Goal: Obtain resource: Obtain resource

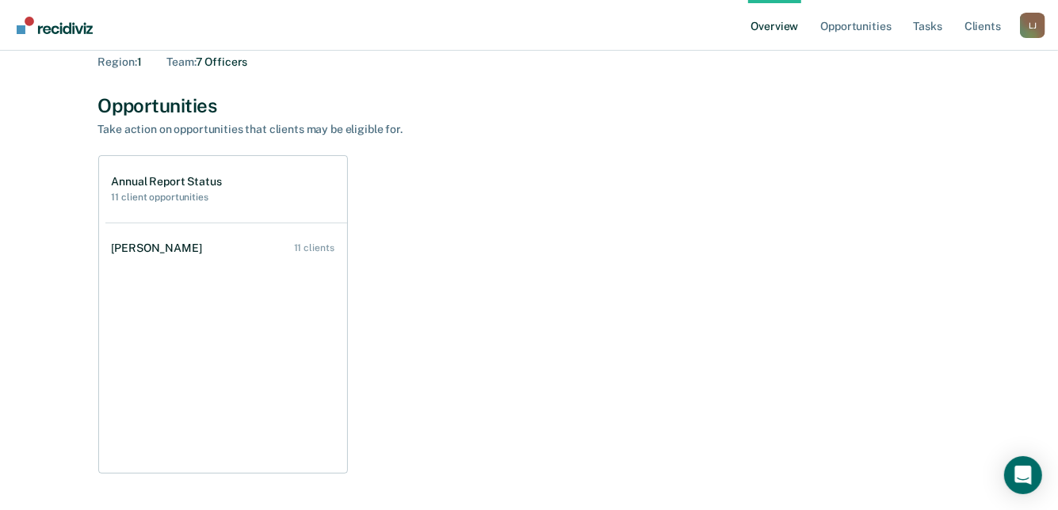
scroll to position [79, 0]
click at [856, 24] on link "Opportunities" at bounding box center [855, 25] width 77 height 51
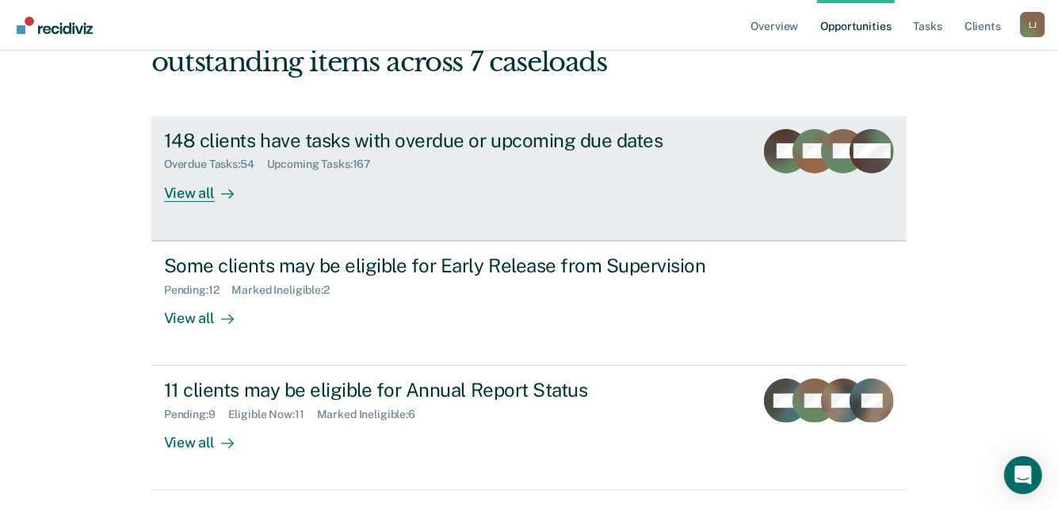
scroll to position [158, 0]
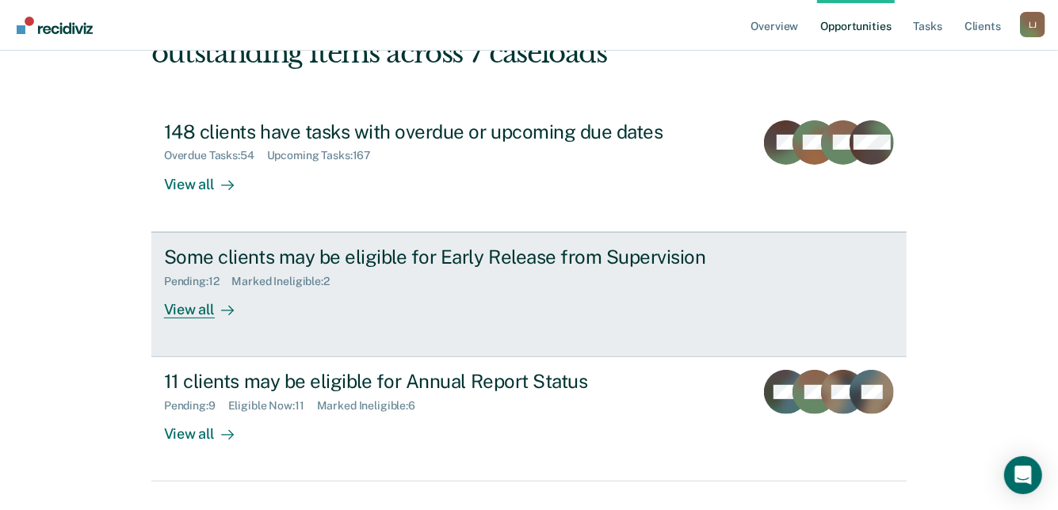
click at [189, 303] on div "View all" at bounding box center [208, 303] width 89 height 31
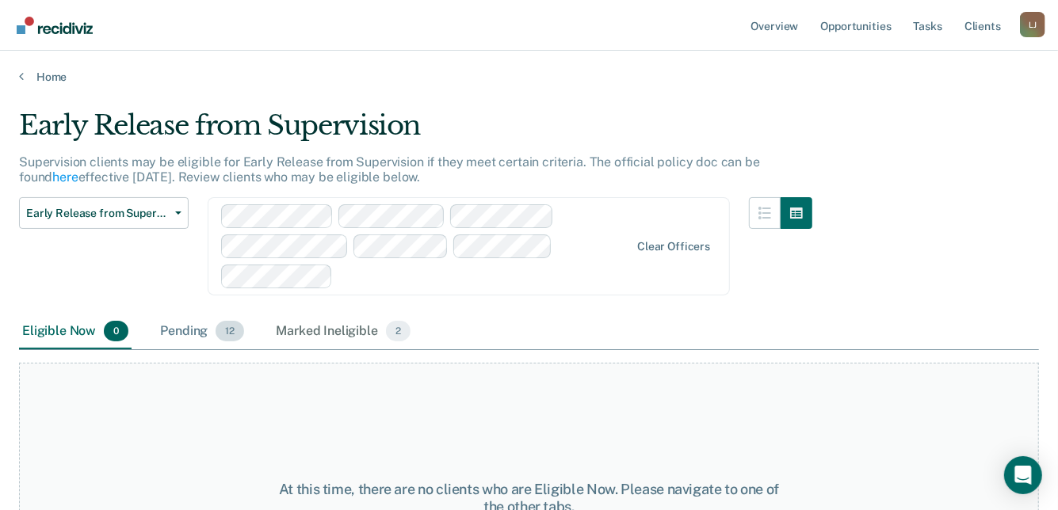
click at [172, 328] on div "Pending 12" at bounding box center [202, 332] width 90 height 35
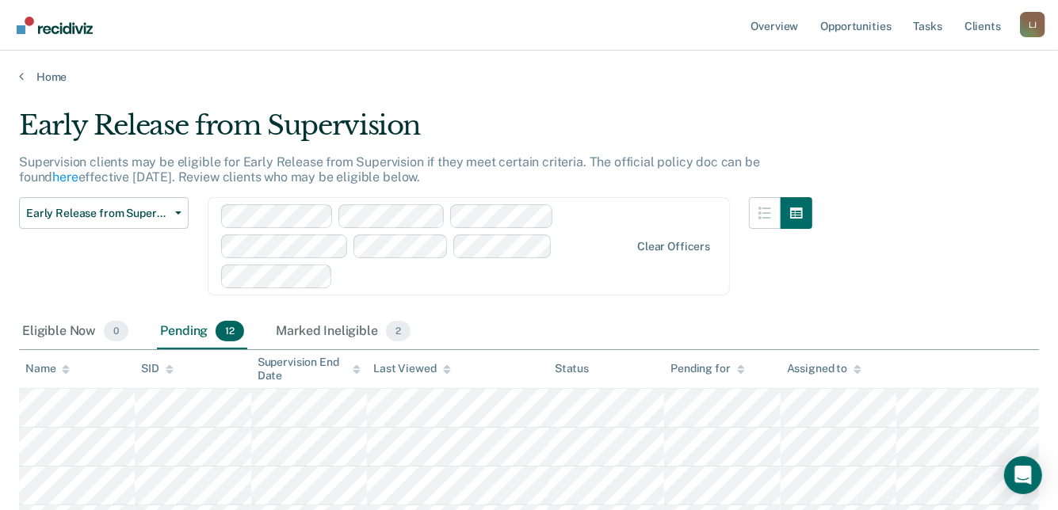
scroll to position [79, 0]
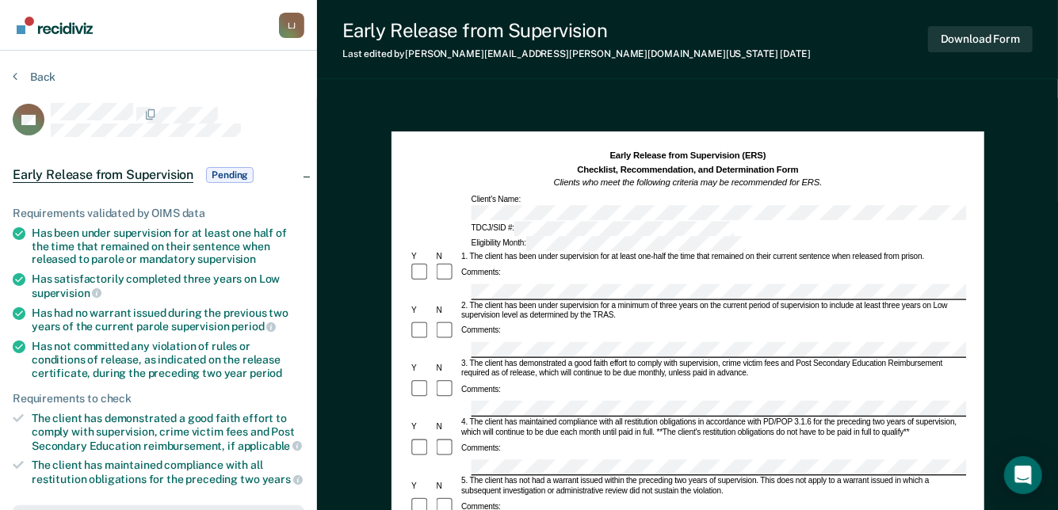
click at [246, 173] on span "Pending" at bounding box center [230, 175] width 48 height 16
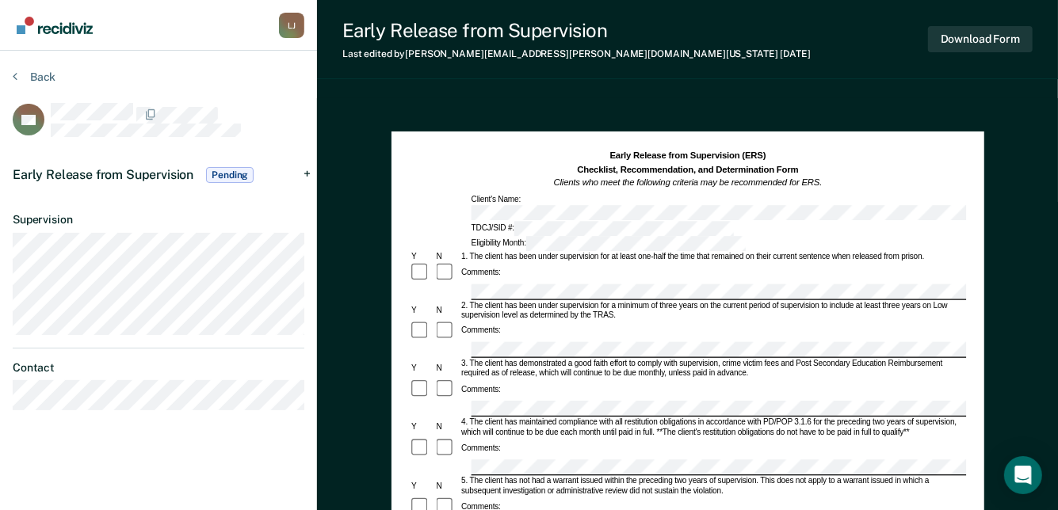
click at [246, 173] on span "Pending" at bounding box center [230, 175] width 48 height 16
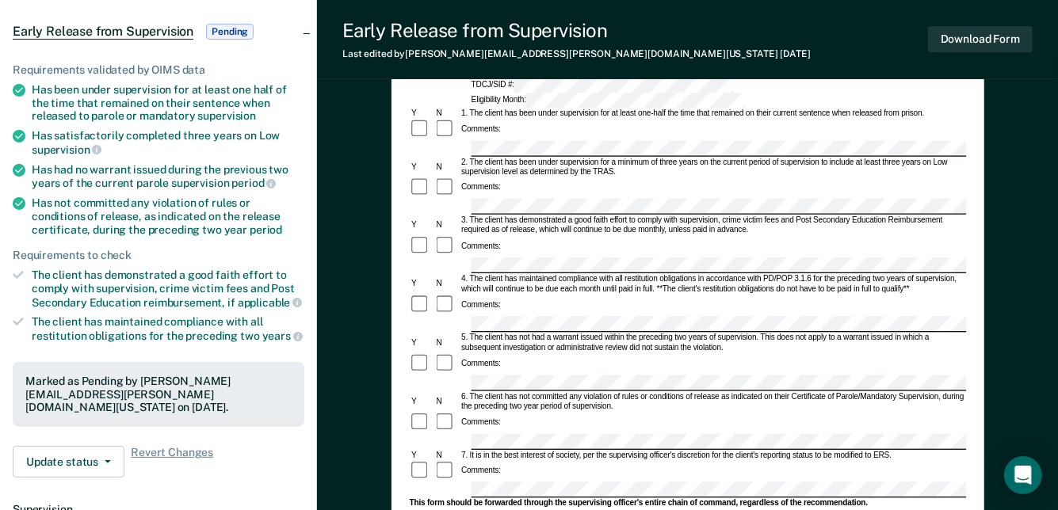
scroll to position [317, 0]
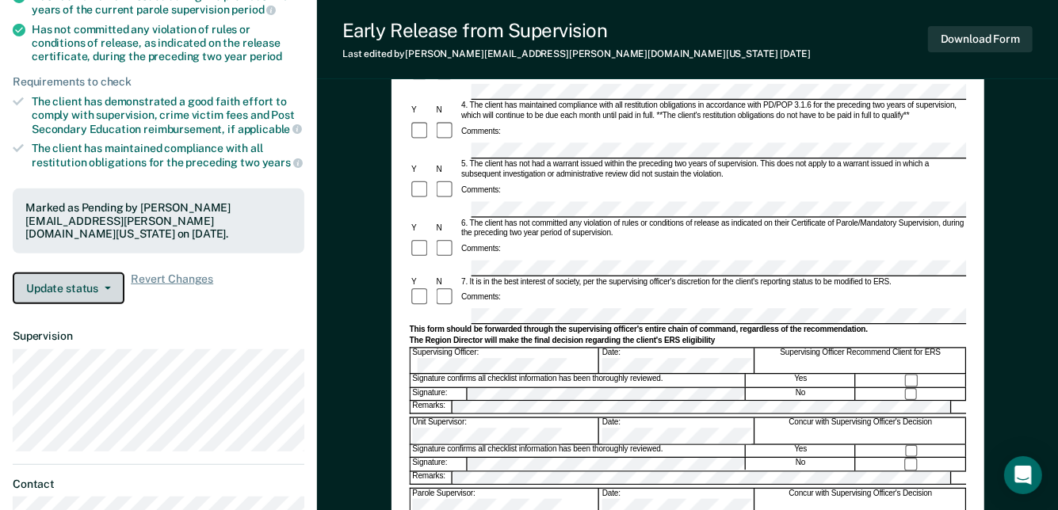
click at [105, 287] on icon "button" at bounding box center [108, 288] width 6 height 3
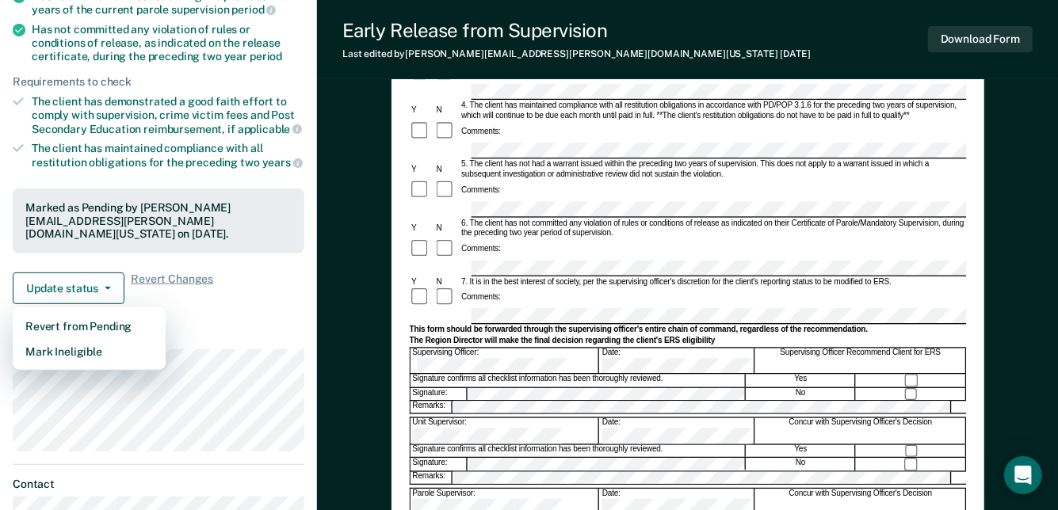
click at [228, 309] on div "Requirements validated by OIMS data Has been under supervision for at least one…" at bounding box center [158, 90] width 317 height 453
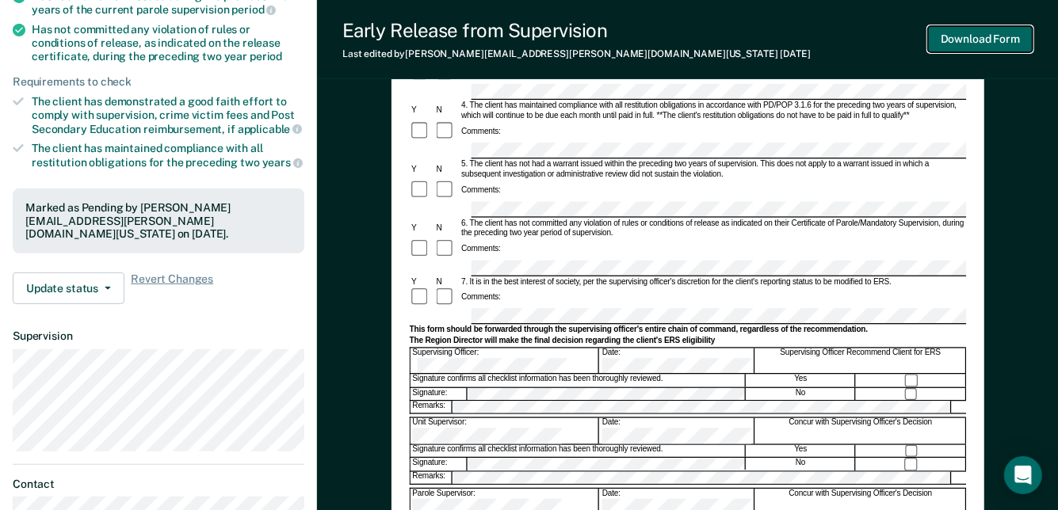
click at [989, 40] on button "Download Form" at bounding box center [980, 39] width 105 height 26
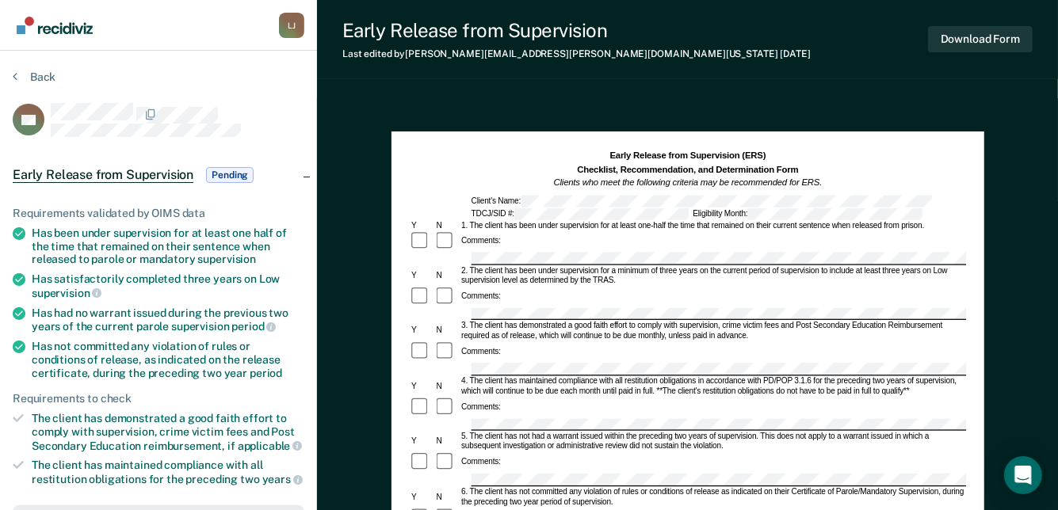
scroll to position [0, 0]
click at [13, 78] on section "Back DR [PERSON_NAME] Release from Supervision Pending Requirements validated b…" at bounding box center [158, 463] width 317 height 825
click at [51, 76] on button "Back" at bounding box center [34, 77] width 43 height 14
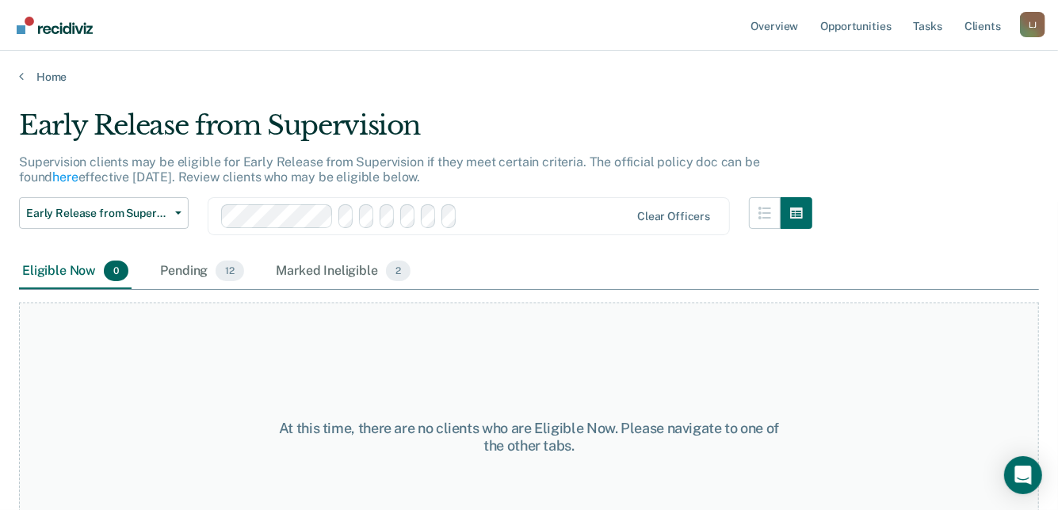
scroll to position [79, 0]
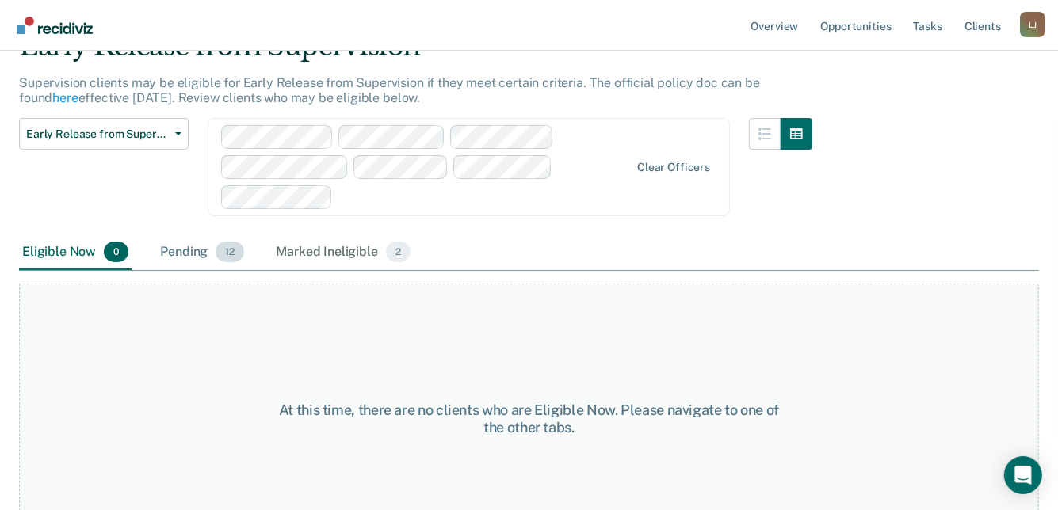
click at [189, 252] on div "Pending 12" at bounding box center [202, 252] width 90 height 35
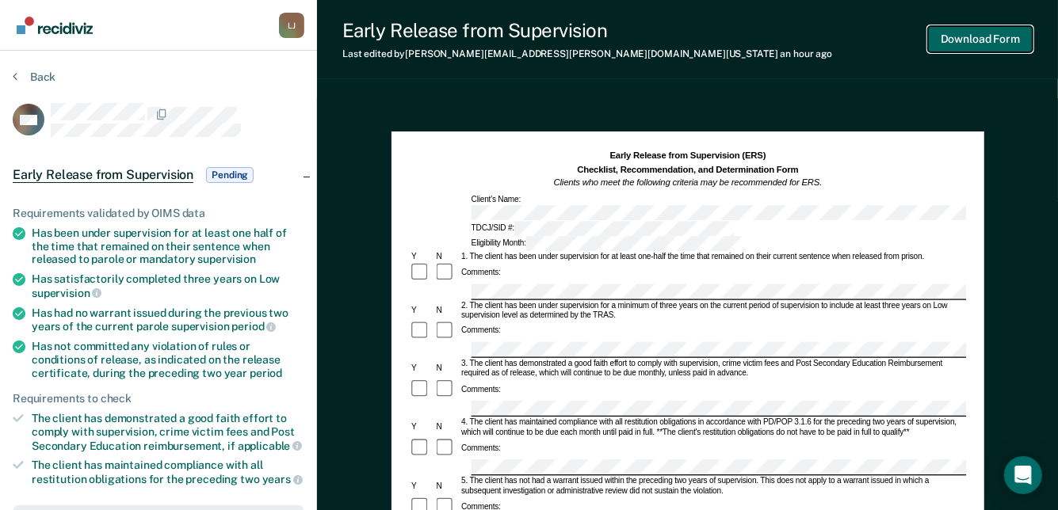
click at [974, 29] on button "Download Form" at bounding box center [980, 39] width 105 height 26
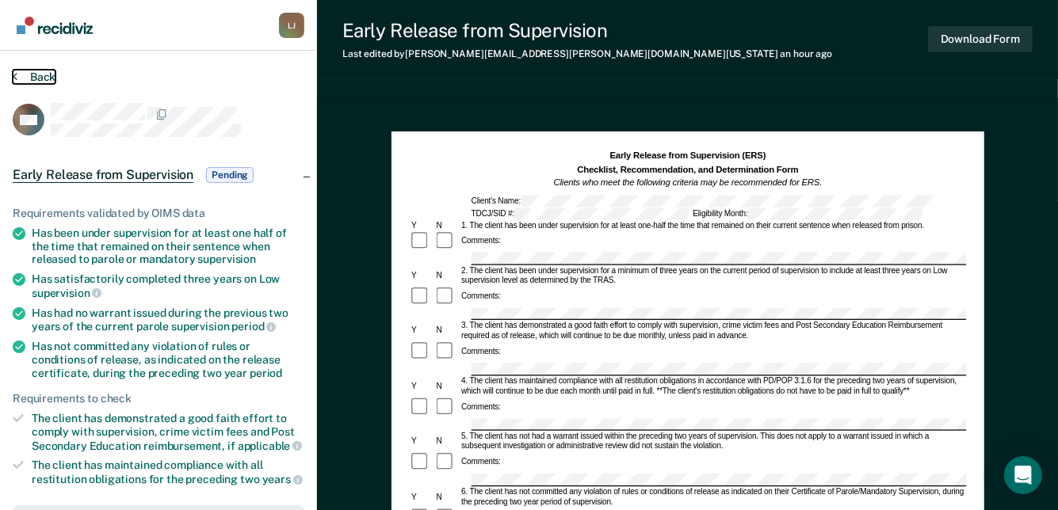
click at [31, 76] on button "Back" at bounding box center [34, 77] width 43 height 14
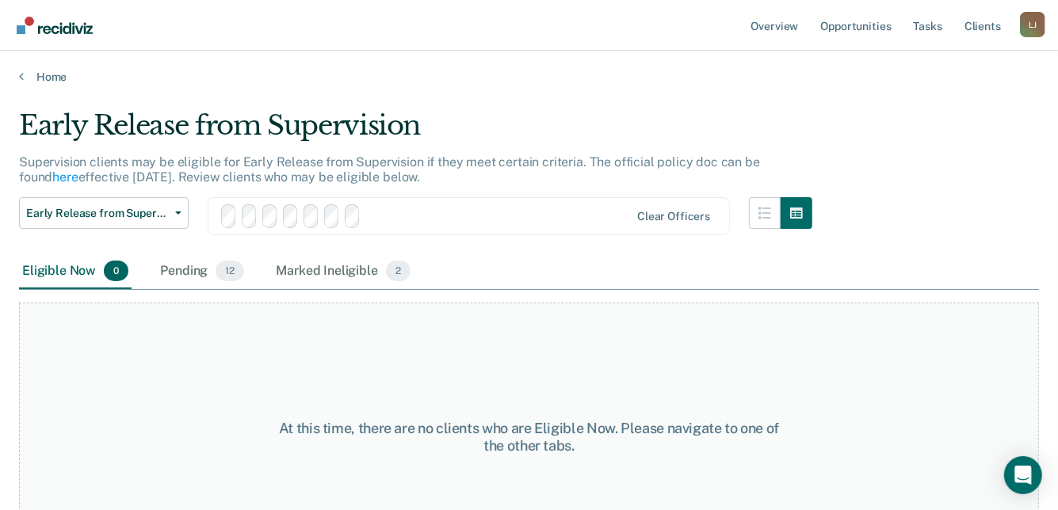
scroll to position [79, 0]
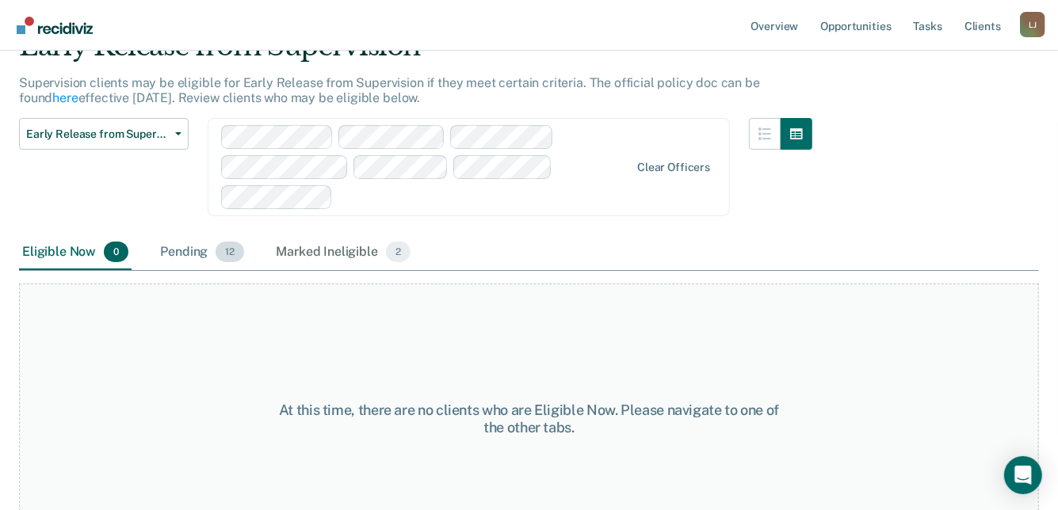
click at [205, 249] on div "Pending 12" at bounding box center [202, 252] width 90 height 35
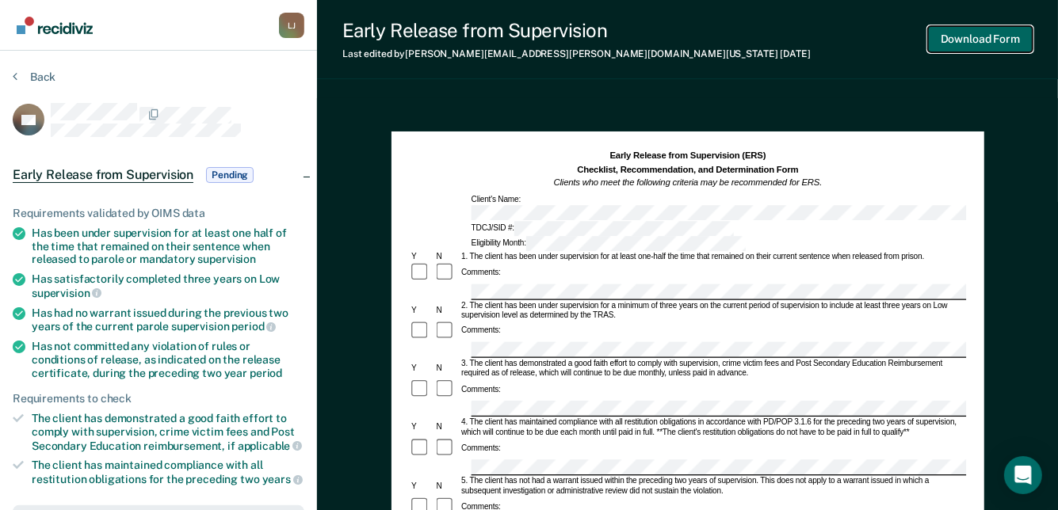
click at [983, 41] on button "Download Form" at bounding box center [980, 39] width 105 height 26
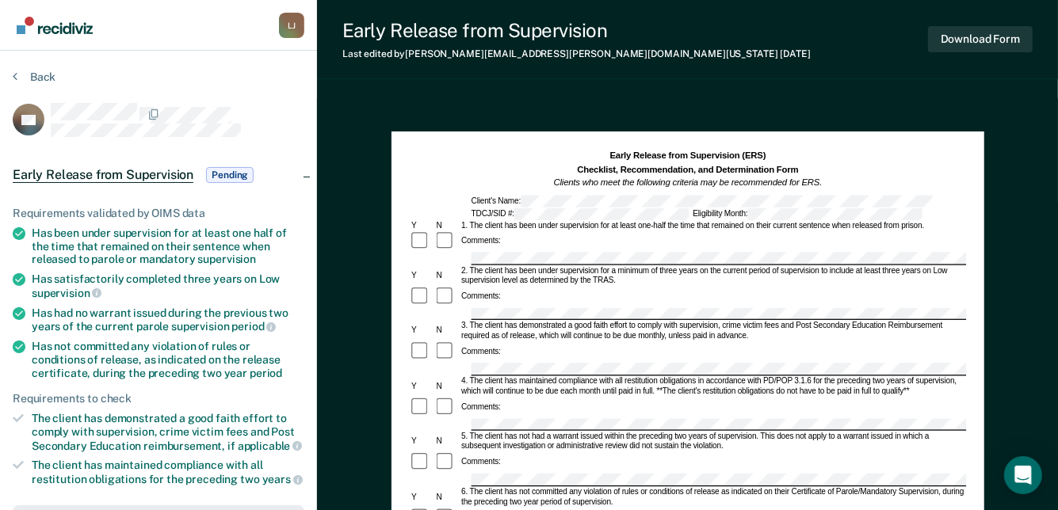
click at [36, 69] on section "Back GZ Early Release from Supervision Pending Requirements validated by OIMS d…" at bounding box center [158, 481] width 317 height 861
click at [40, 74] on button "Back" at bounding box center [34, 77] width 43 height 14
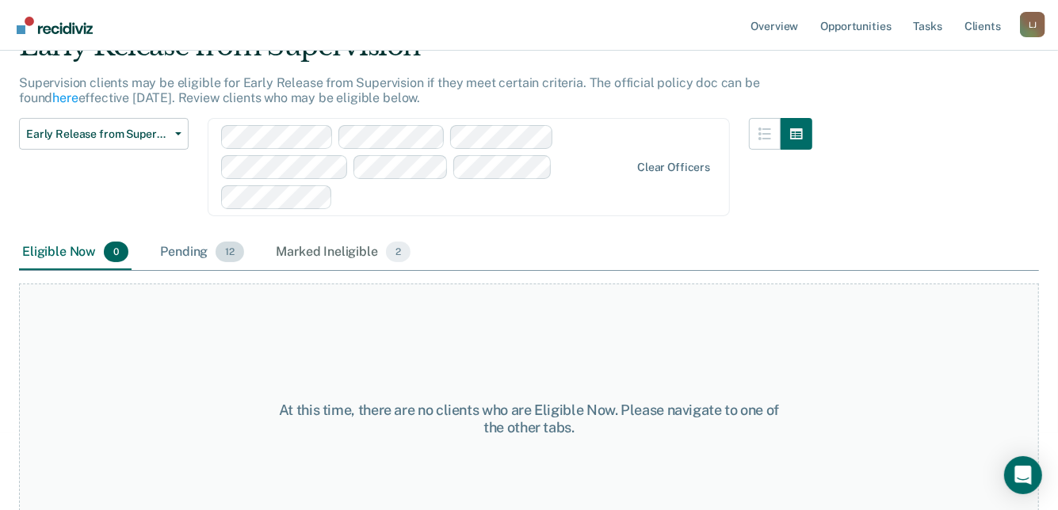
click at [174, 241] on div "Pending 12" at bounding box center [202, 252] width 90 height 35
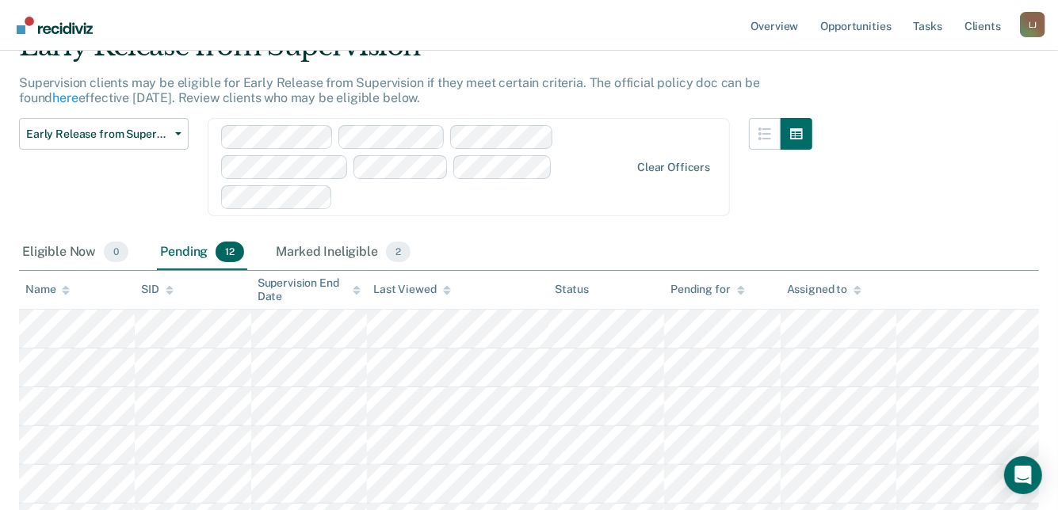
click at [181, 247] on div "Pending 12" at bounding box center [202, 252] width 90 height 35
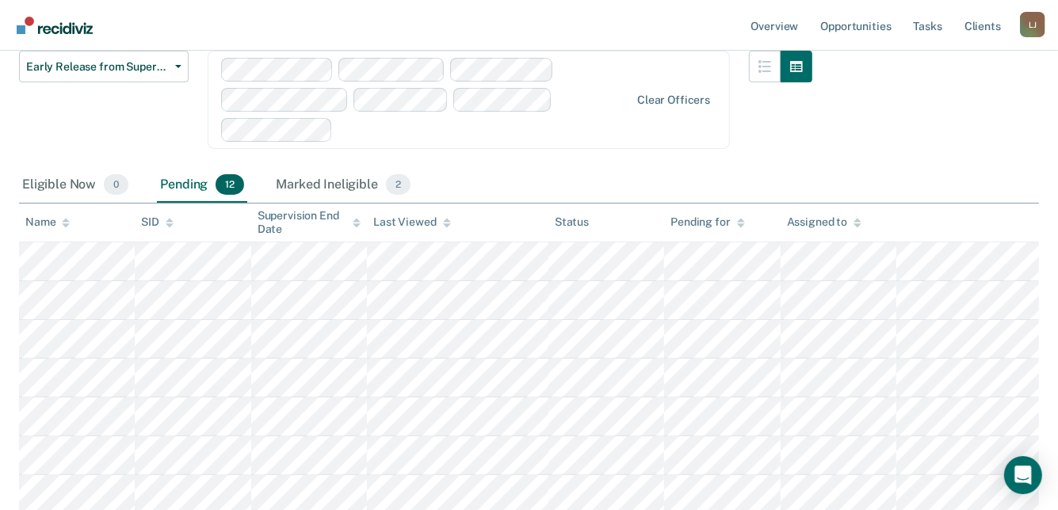
scroll to position [238, 0]
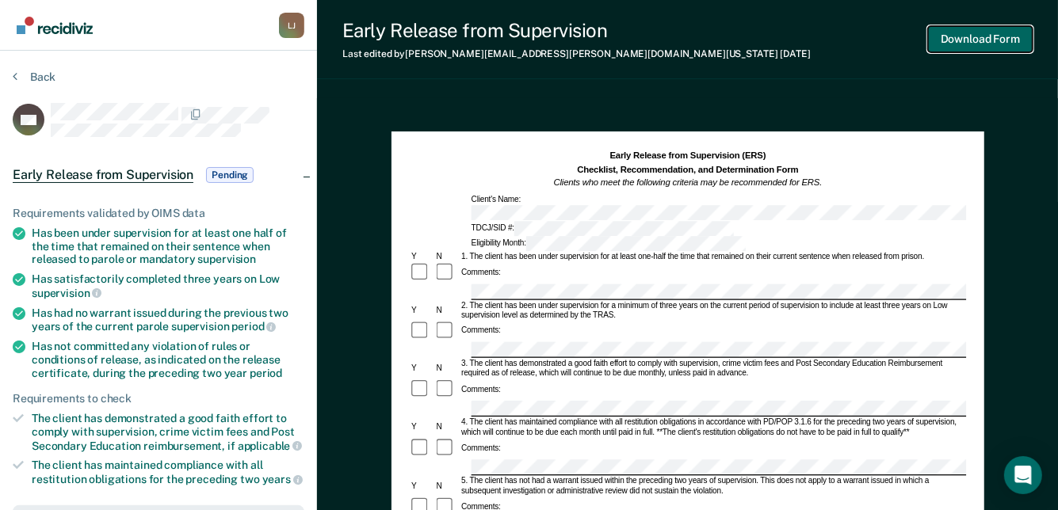
click at [978, 34] on button "Download Form" at bounding box center [980, 39] width 105 height 26
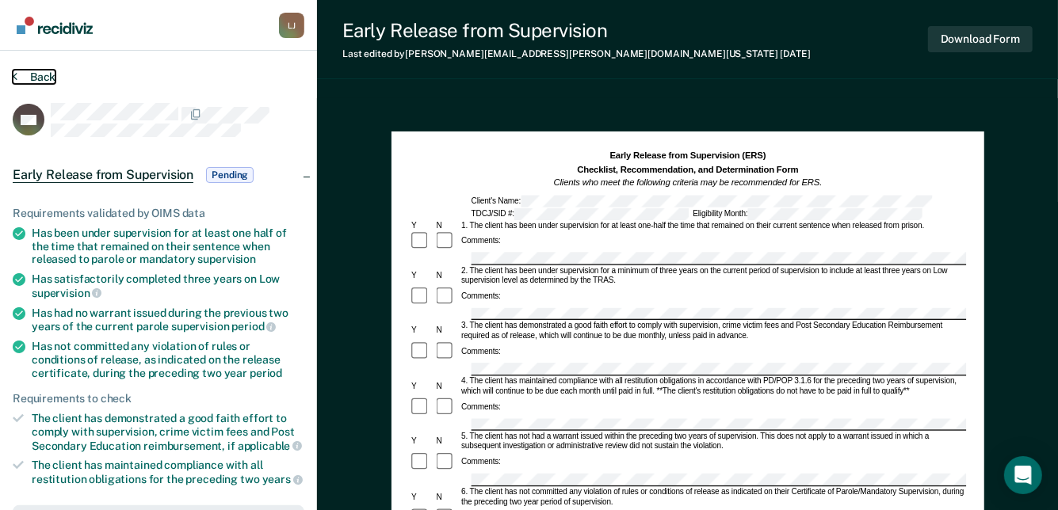
click at [33, 73] on button "Back" at bounding box center [34, 77] width 43 height 14
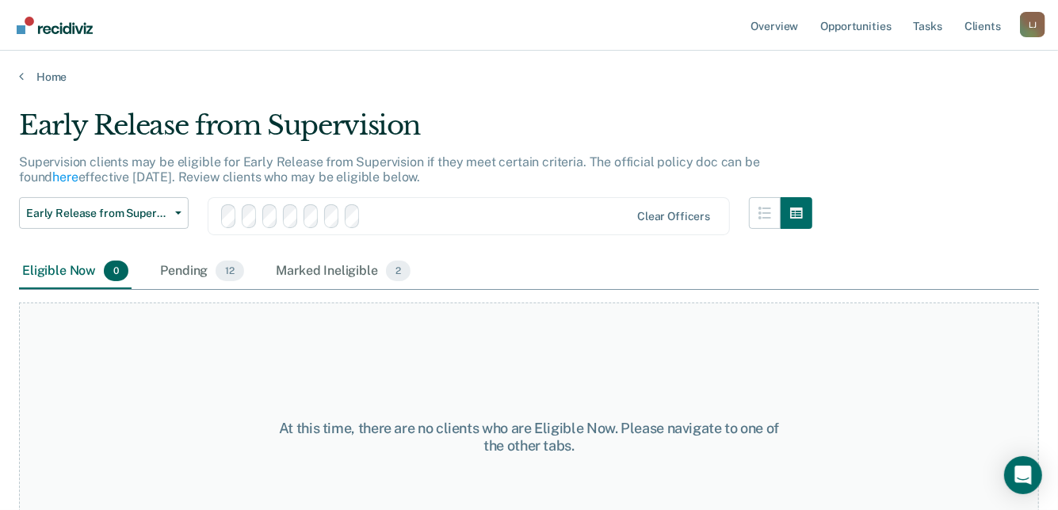
scroll to position [120, 0]
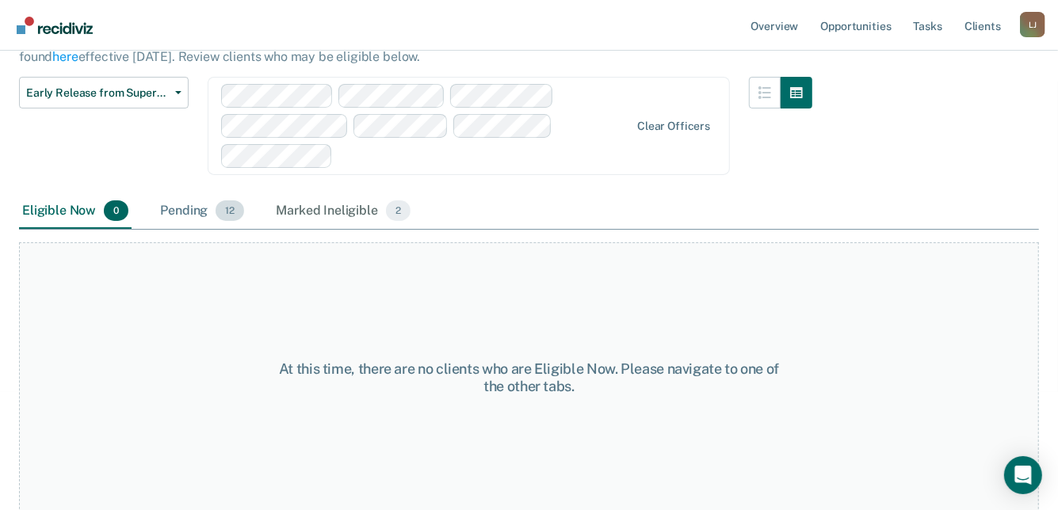
click at [185, 204] on div "Pending 12" at bounding box center [202, 211] width 90 height 35
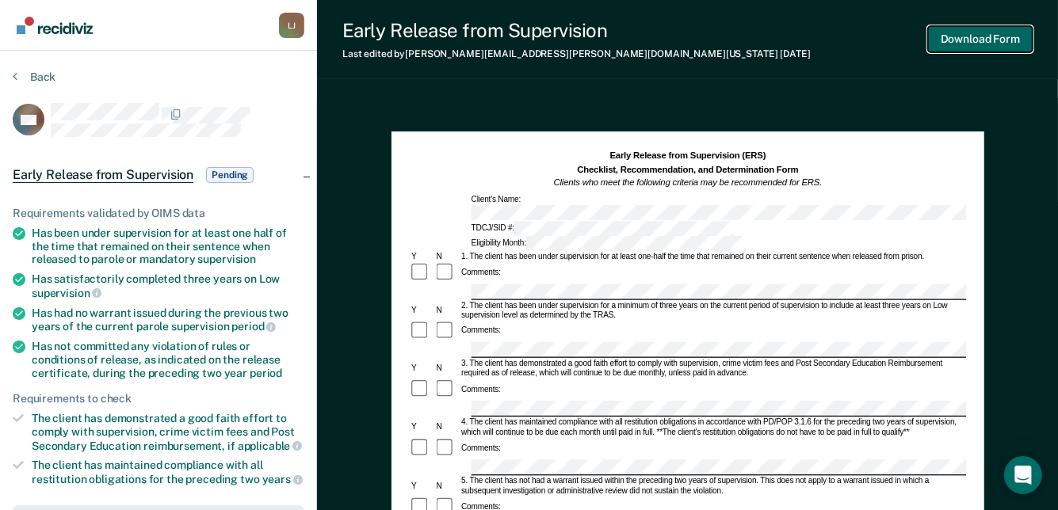
click at [1014, 46] on button "Download Form" at bounding box center [980, 39] width 105 height 26
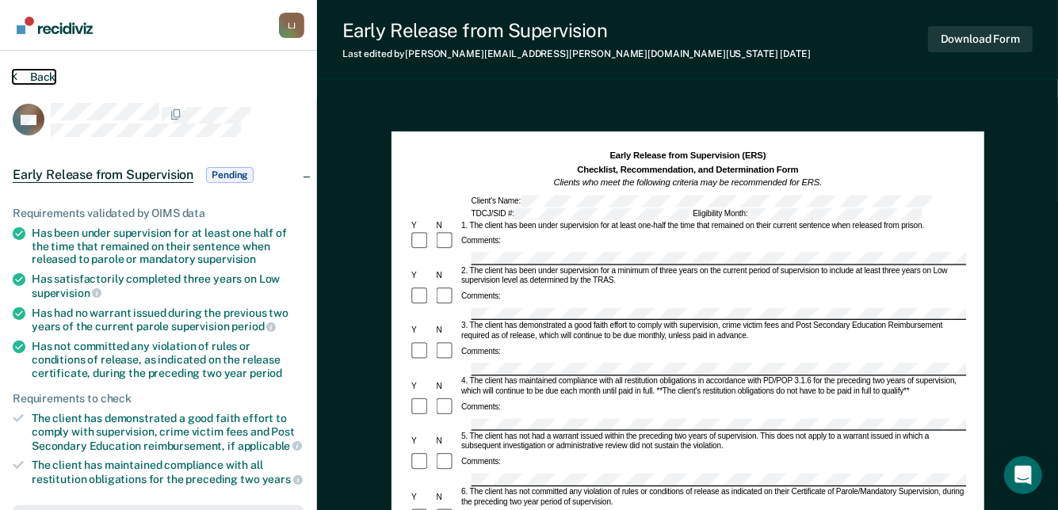
click at [39, 77] on button "Back" at bounding box center [34, 77] width 43 height 14
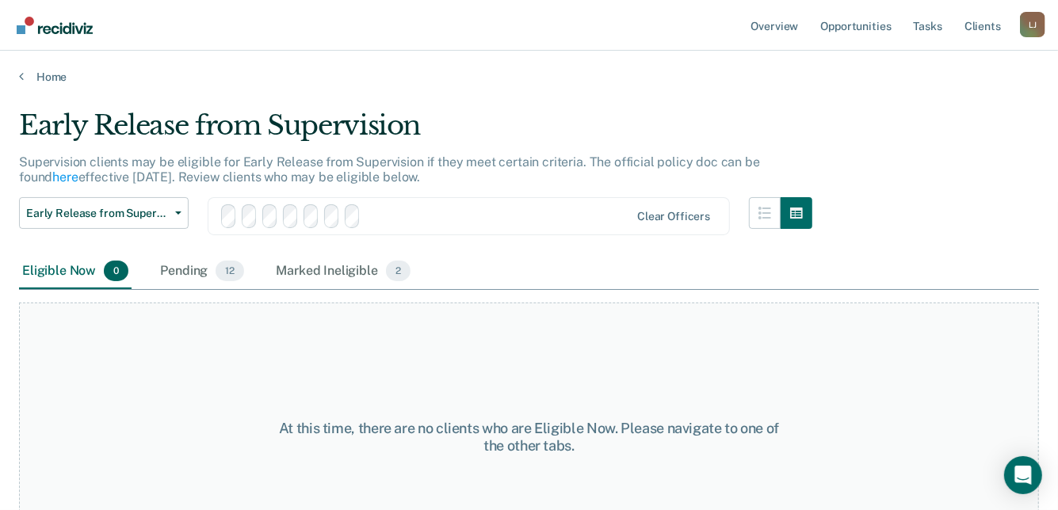
scroll to position [120, 0]
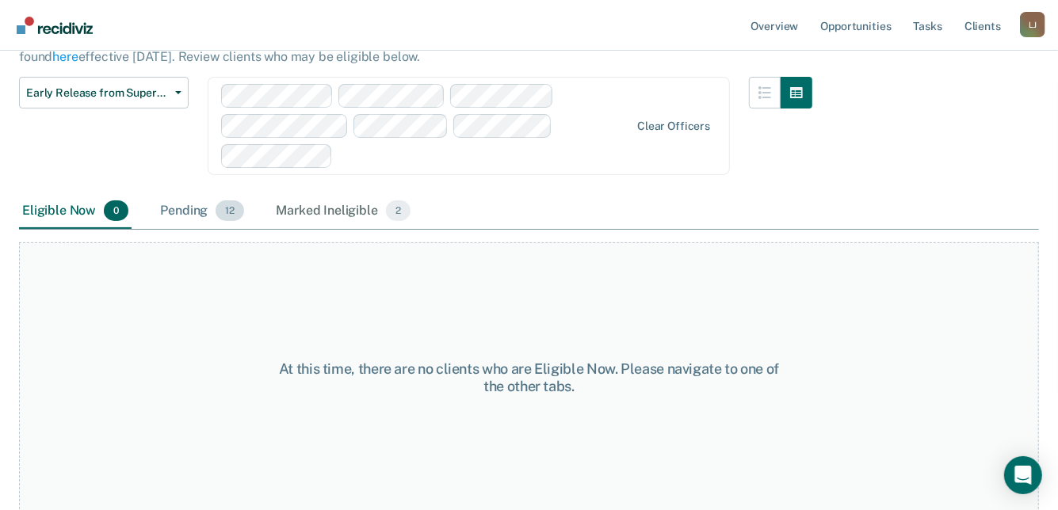
click at [181, 209] on div "Pending 12" at bounding box center [202, 211] width 90 height 35
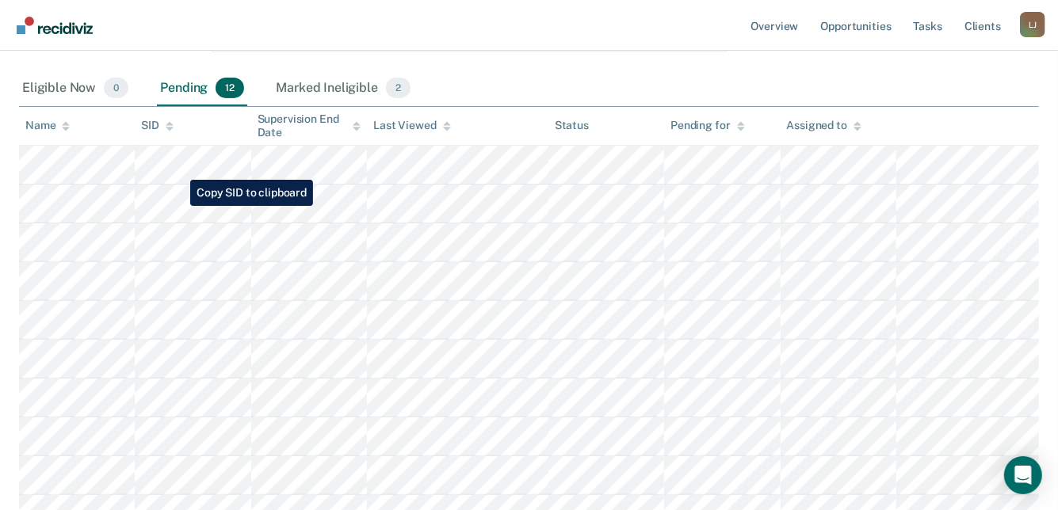
scroll to position [279, 0]
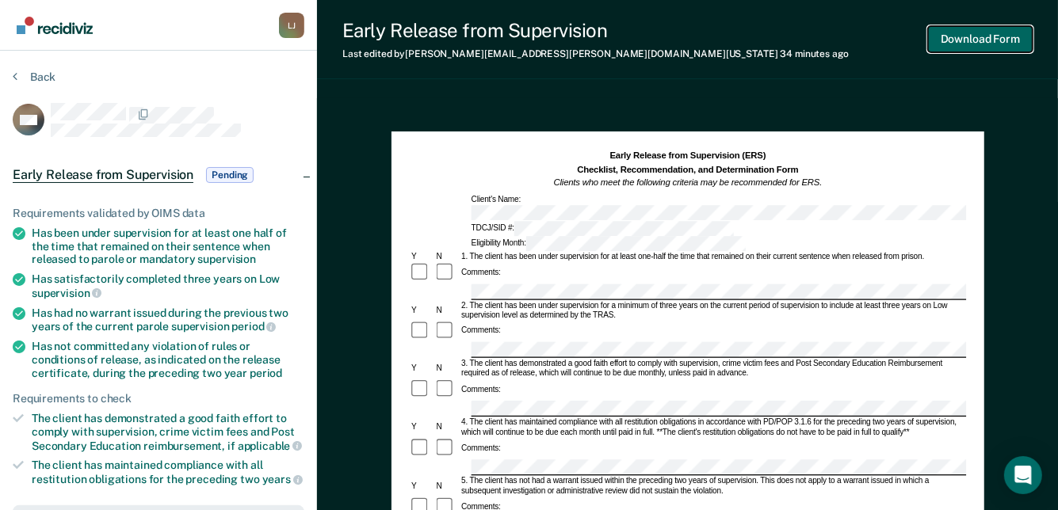
click at [976, 49] on button "Download Form" at bounding box center [980, 39] width 105 height 26
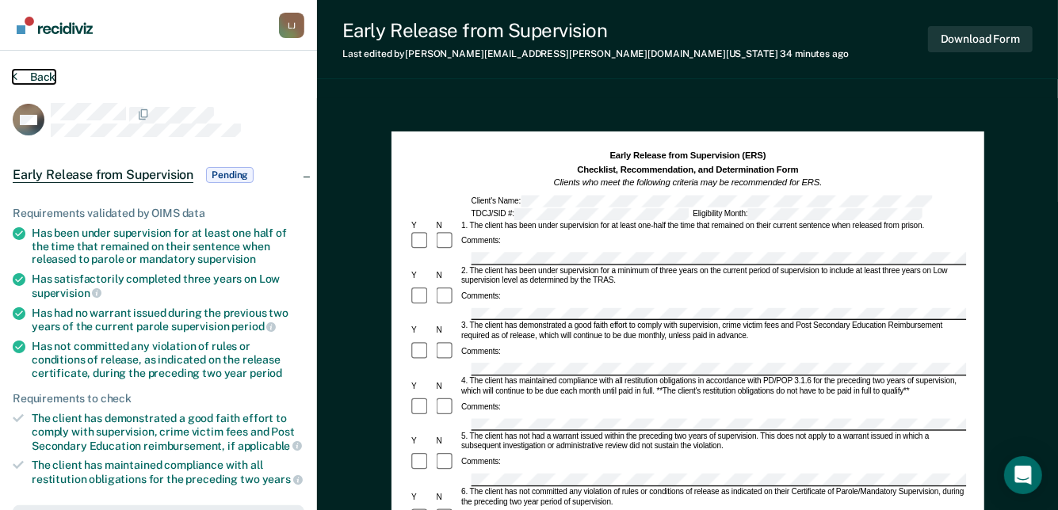
click at [41, 78] on button "Back" at bounding box center [34, 77] width 43 height 14
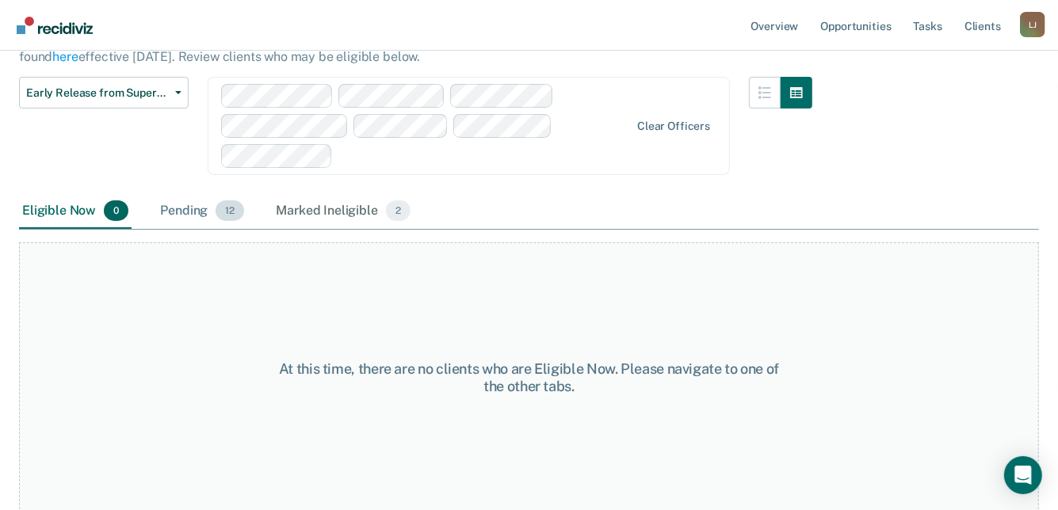
click at [186, 212] on div "Pending 12" at bounding box center [202, 211] width 90 height 35
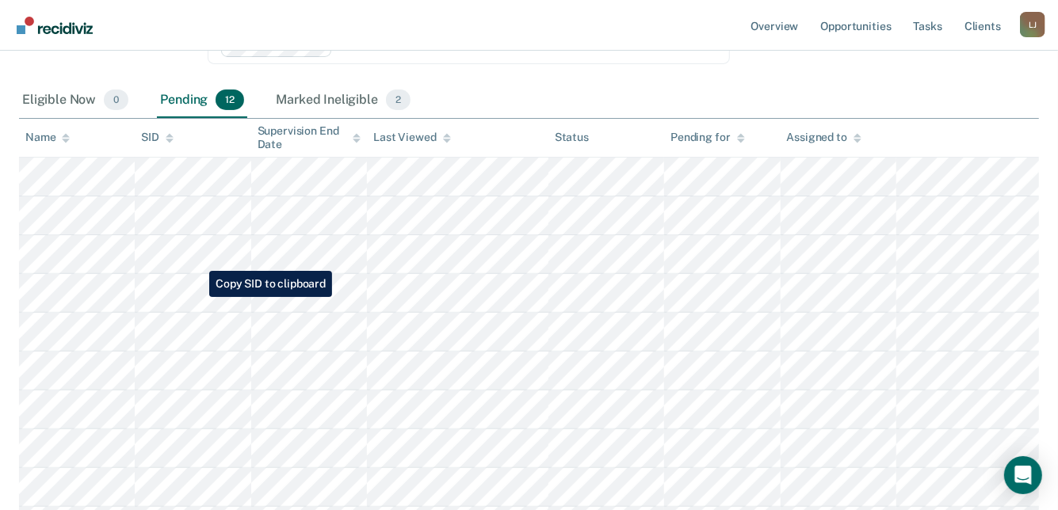
scroll to position [279, 0]
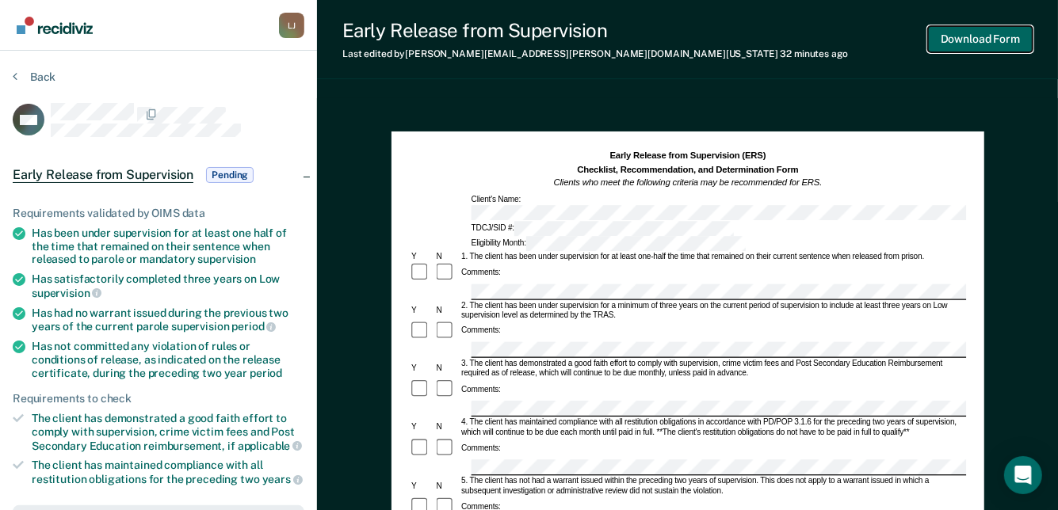
click at [972, 44] on button "Download Form" at bounding box center [980, 39] width 105 height 26
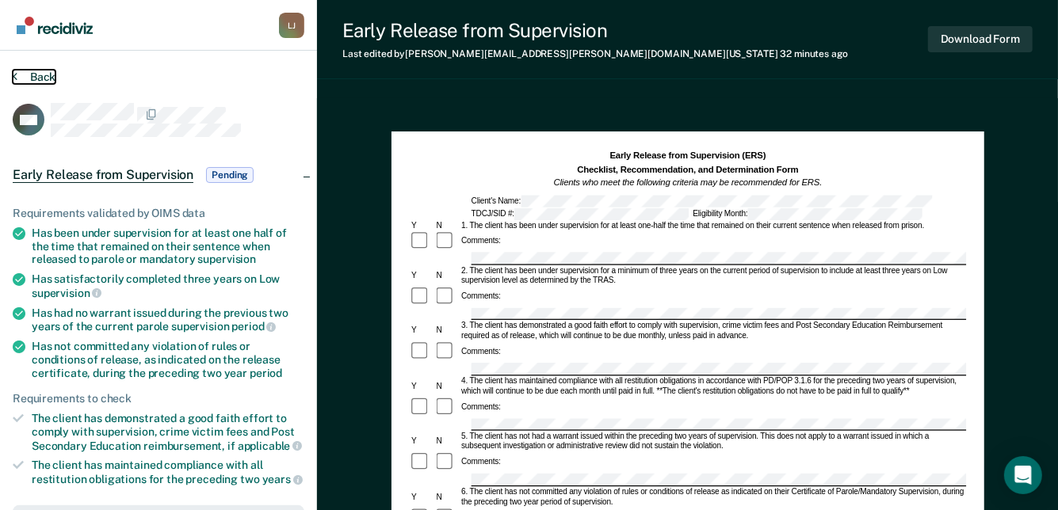
click at [49, 73] on button "Back" at bounding box center [34, 77] width 43 height 14
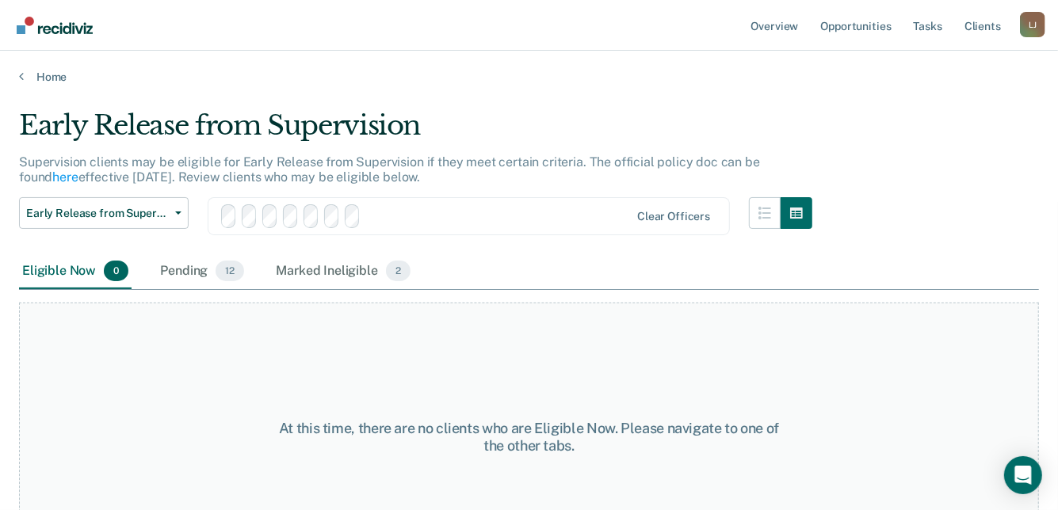
scroll to position [120, 0]
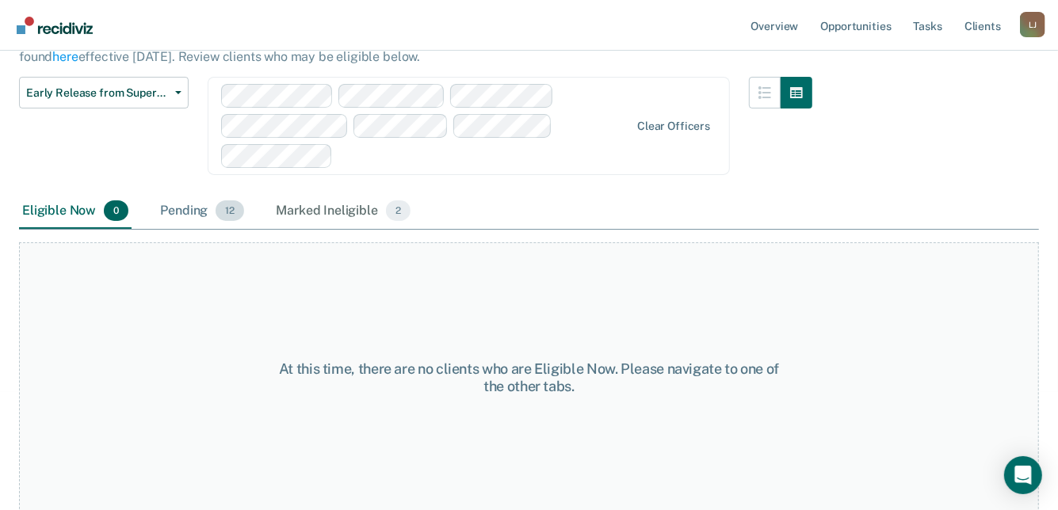
click at [189, 217] on div "Pending 12" at bounding box center [202, 211] width 90 height 35
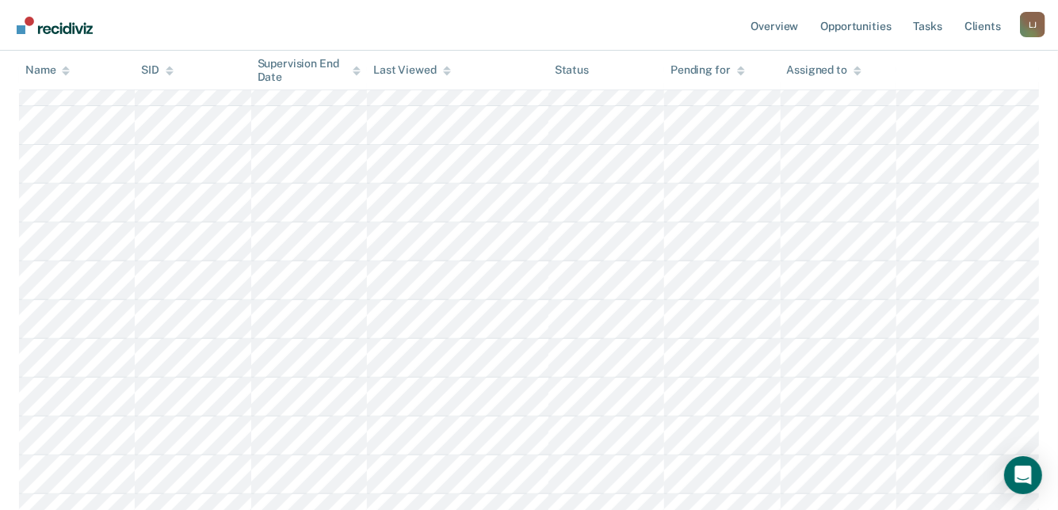
scroll to position [359, 0]
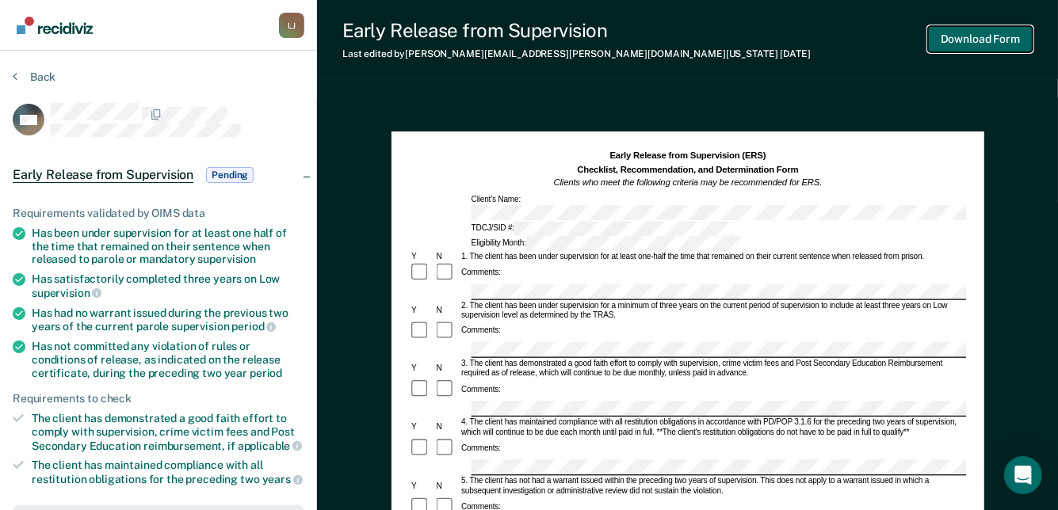
click at [987, 51] on button "Download Form" at bounding box center [980, 39] width 105 height 26
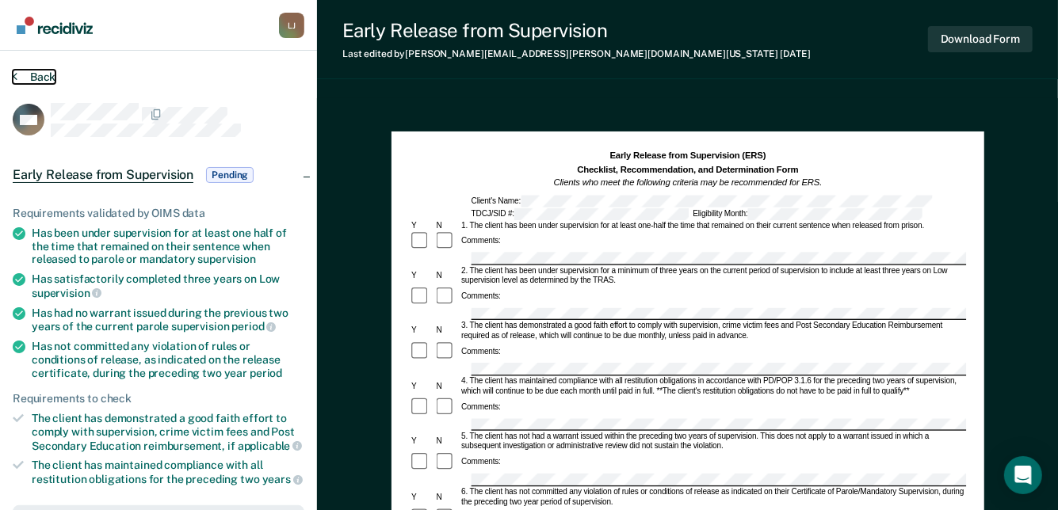
click at [32, 76] on button "Back" at bounding box center [34, 77] width 43 height 14
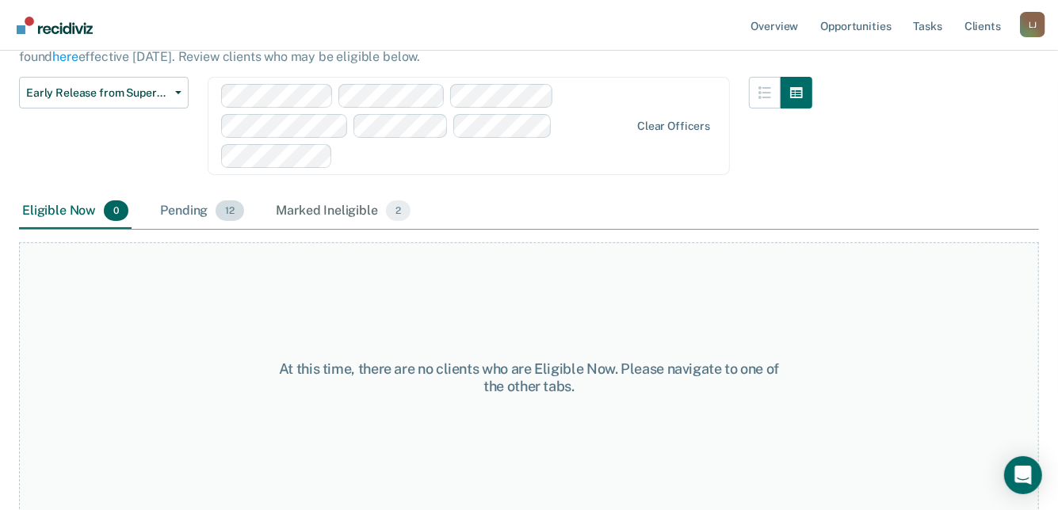
click at [185, 209] on div "Pending 12" at bounding box center [202, 211] width 90 height 35
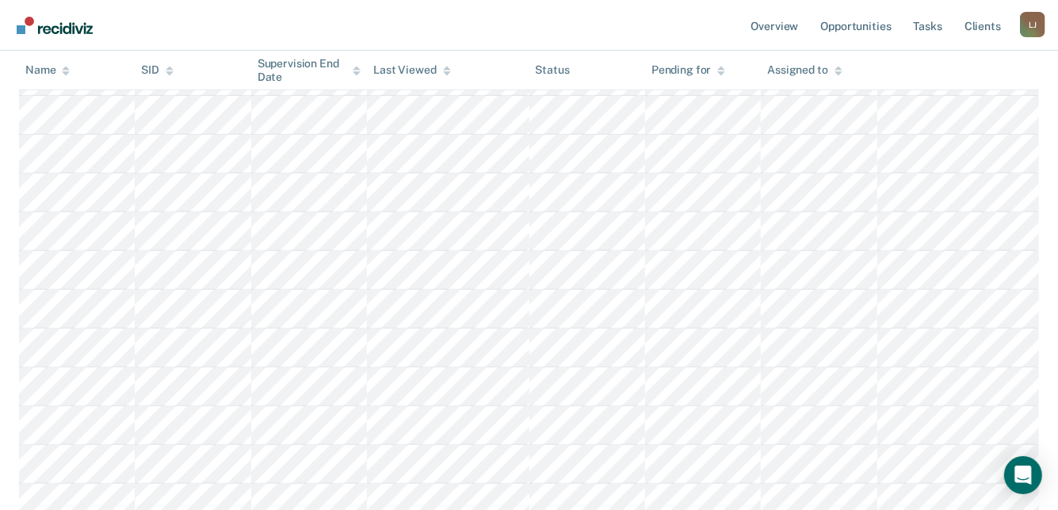
scroll to position [359, 0]
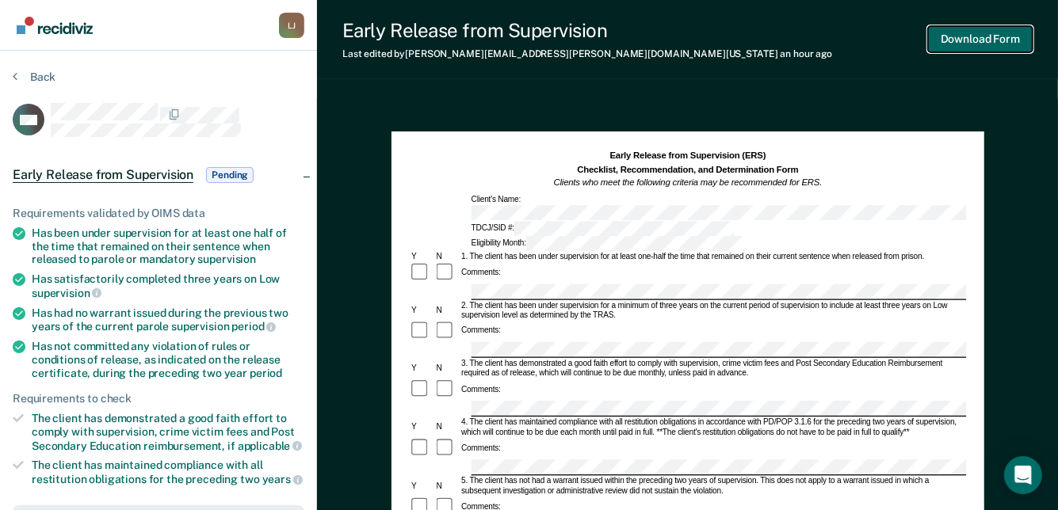
click at [980, 33] on button "Download Form" at bounding box center [980, 39] width 105 height 26
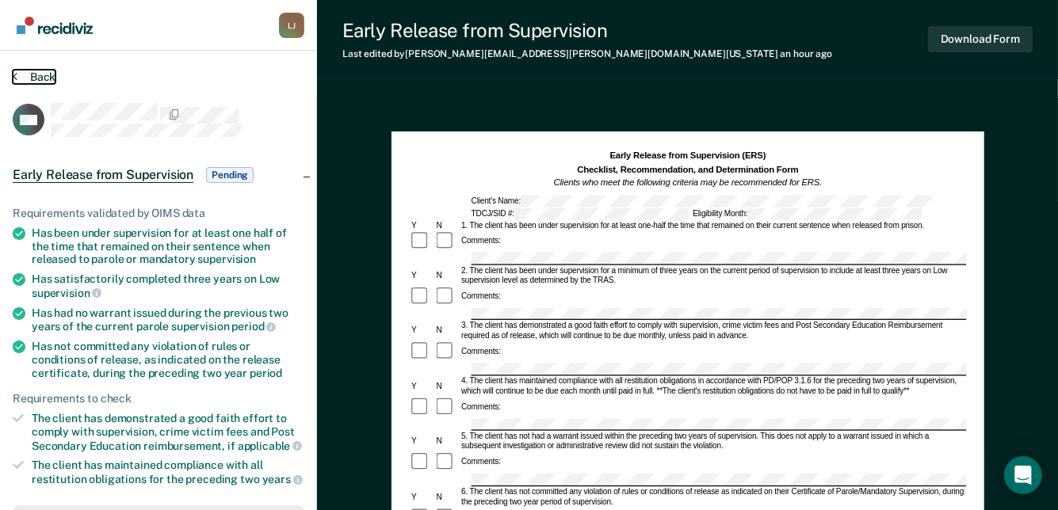
click at [38, 70] on button "Back" at bounding box center [34, 77] width 43 height 14
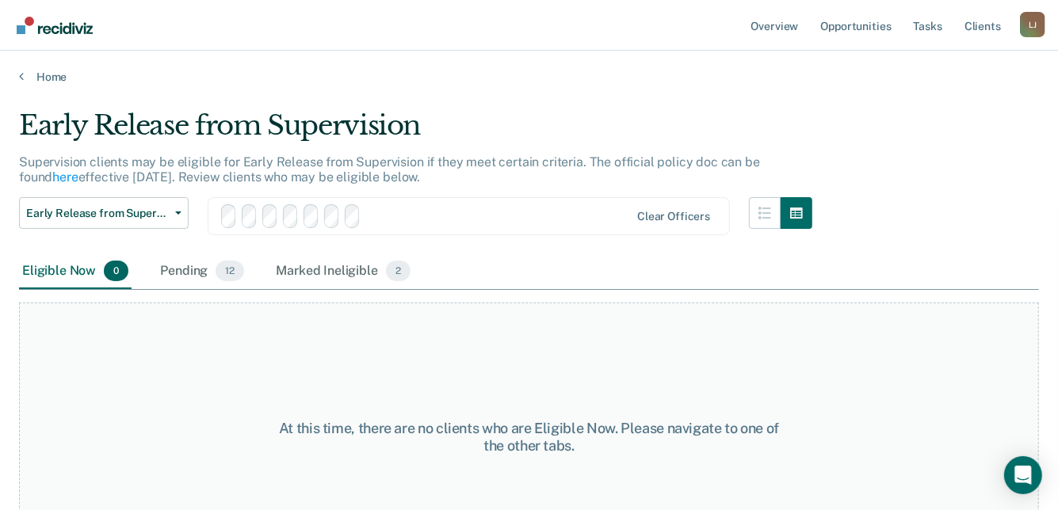
scroll to position [120, 0]
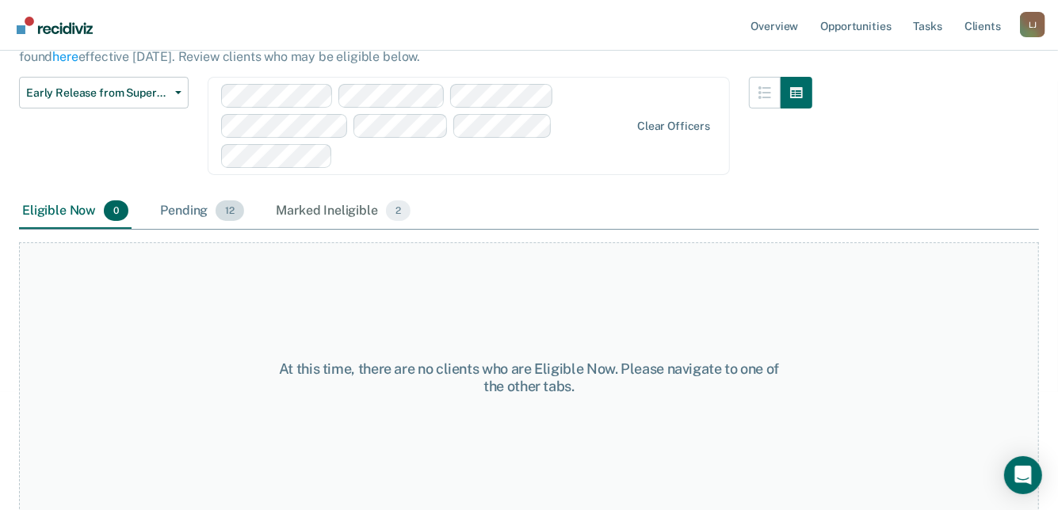
click at [191, 213] on div "Pending 12" at bounding box center [202, 211] width 90 height 35
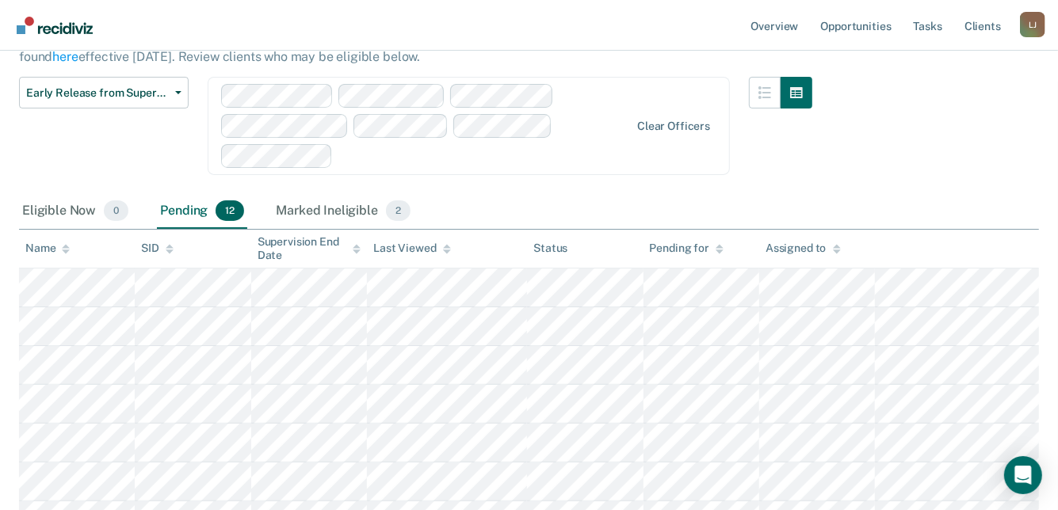
scroll to position [359, 0]
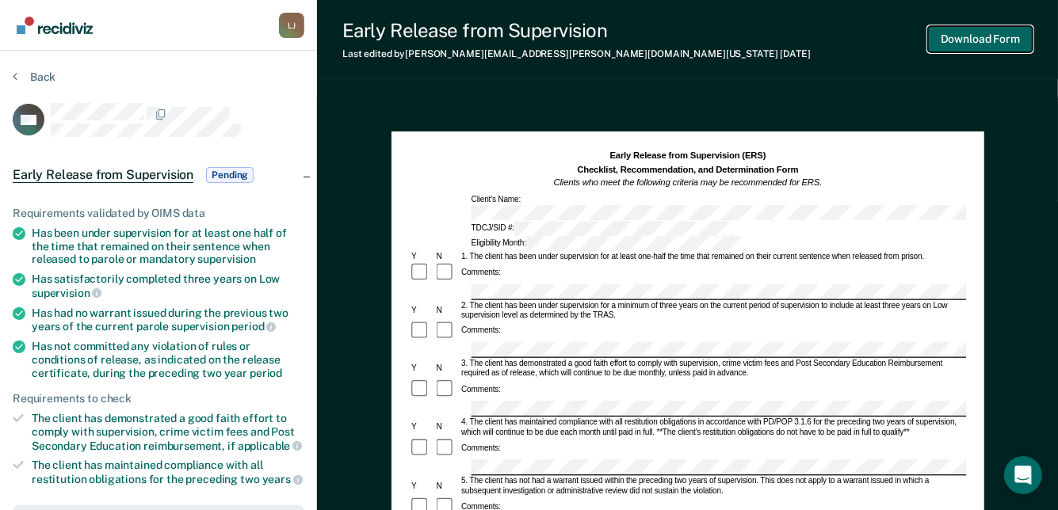
click at [949, 44] on button "Download Form" at bounding box center [980, 39] width 105 height 26
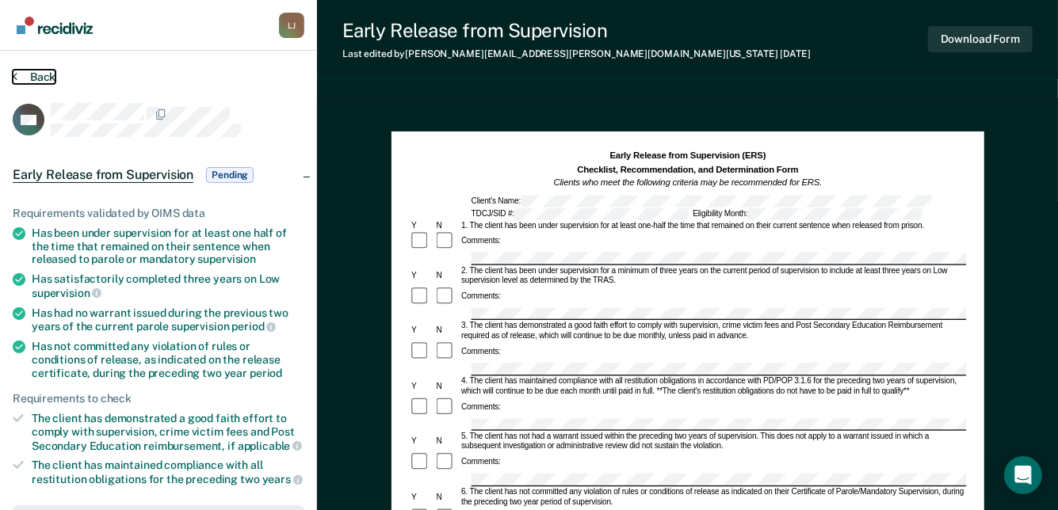
click at [43, 77] on button "Back" at bounding box center [34, 77] width 43 height 14
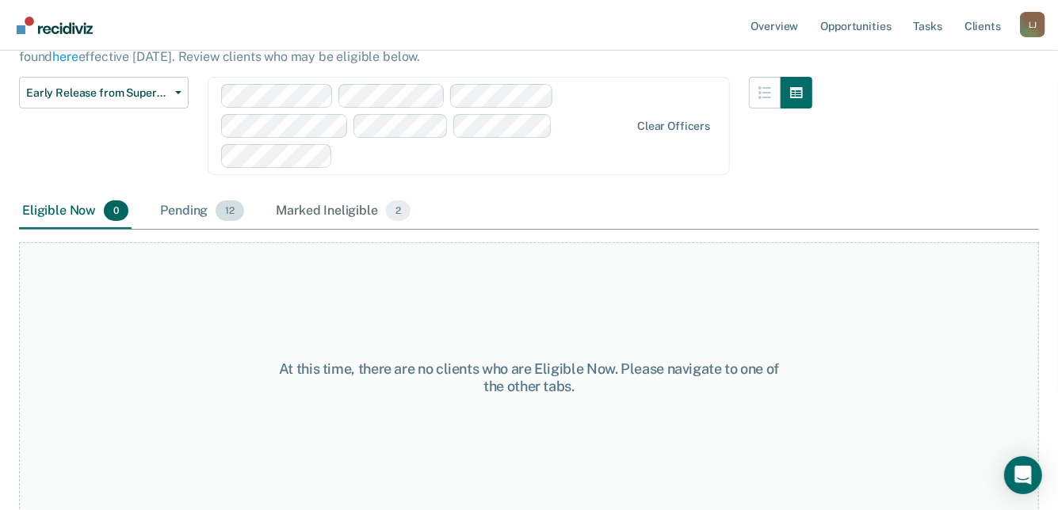
click at [177, 207] on div "Pending 12" at bounding box center [202, 211] width 90 height 35
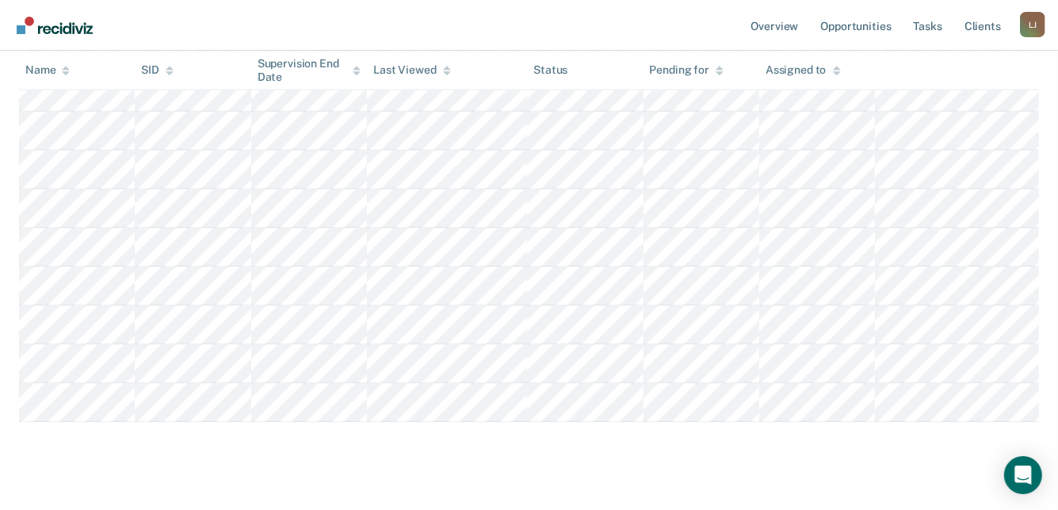
scroll to position [437, 0]
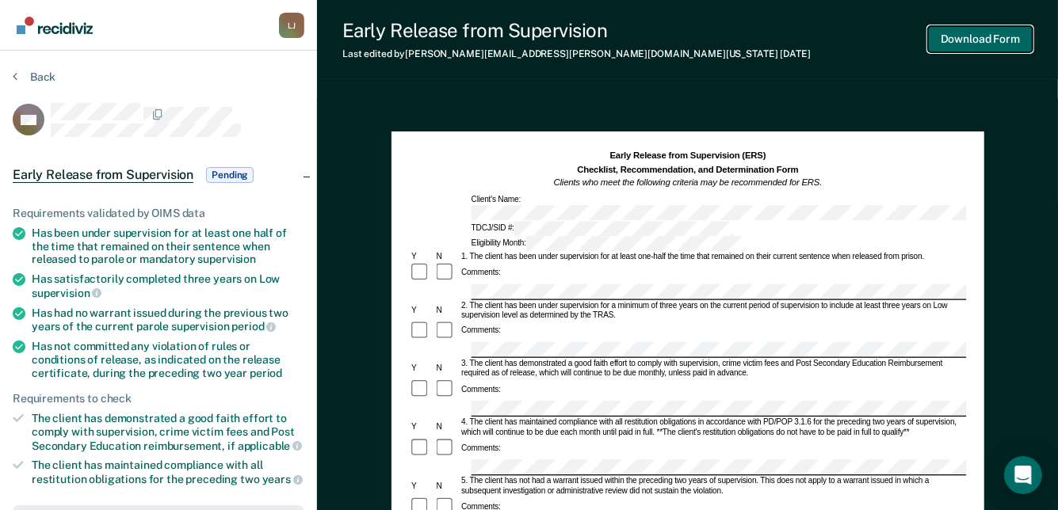
click at [982, 45] on button "Download Form" at bounding box center [980, 39] width 105 height 26
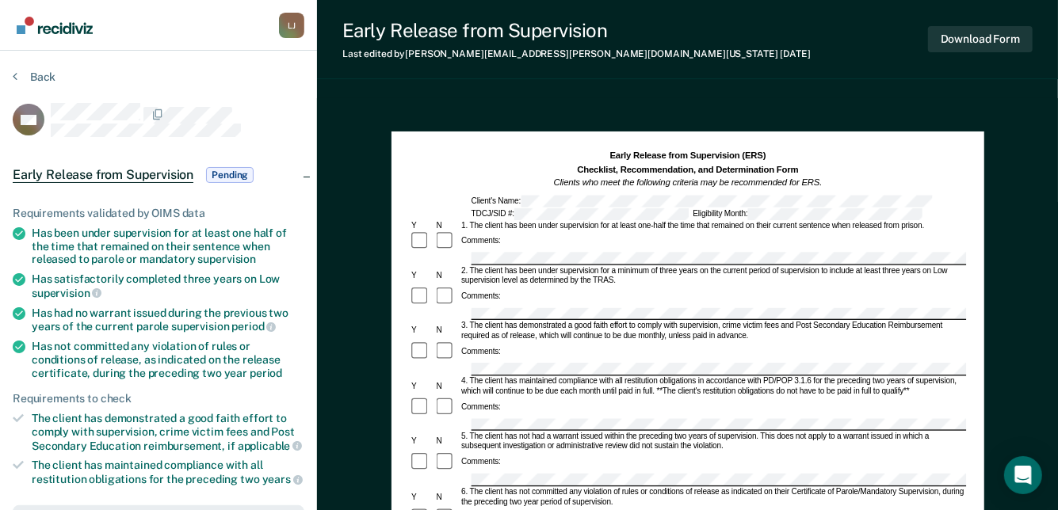
click at [42, 67] on section "Back GG Early Release from Supervision Pending Requirements validated by OIMS d…" at bounding box center [158, 463] width 317 height 825
click at [43, 77] on button "Back" at bounding box center [34, 77] width 43 height 14
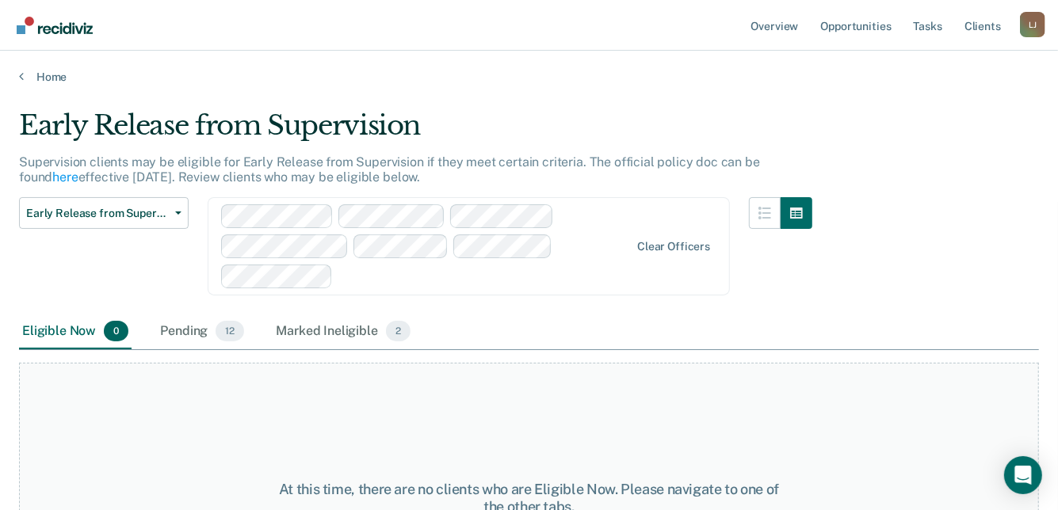
scroll to position [120, 0]
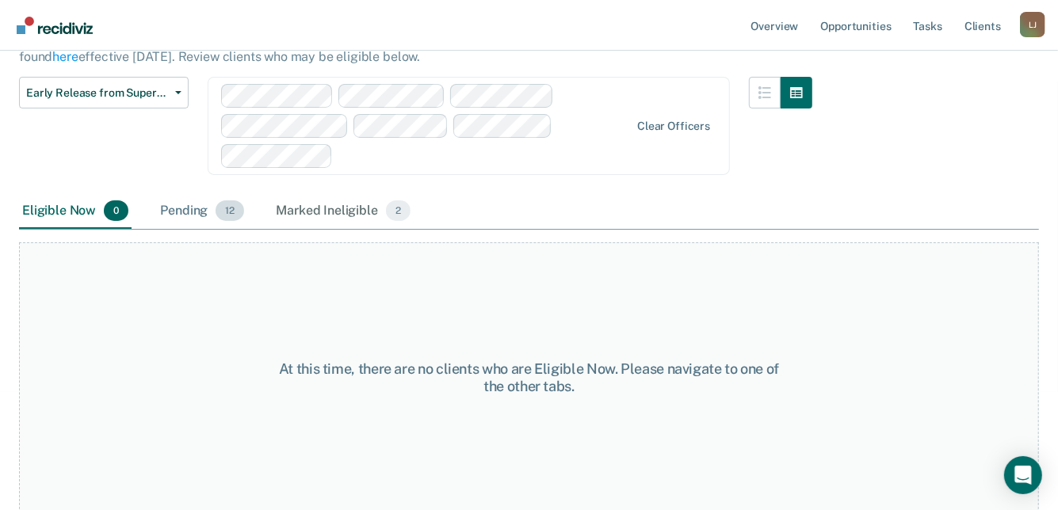
click at [197, 213] on div "Pending 12" at bounding box center [202, 211] width 90 height 35
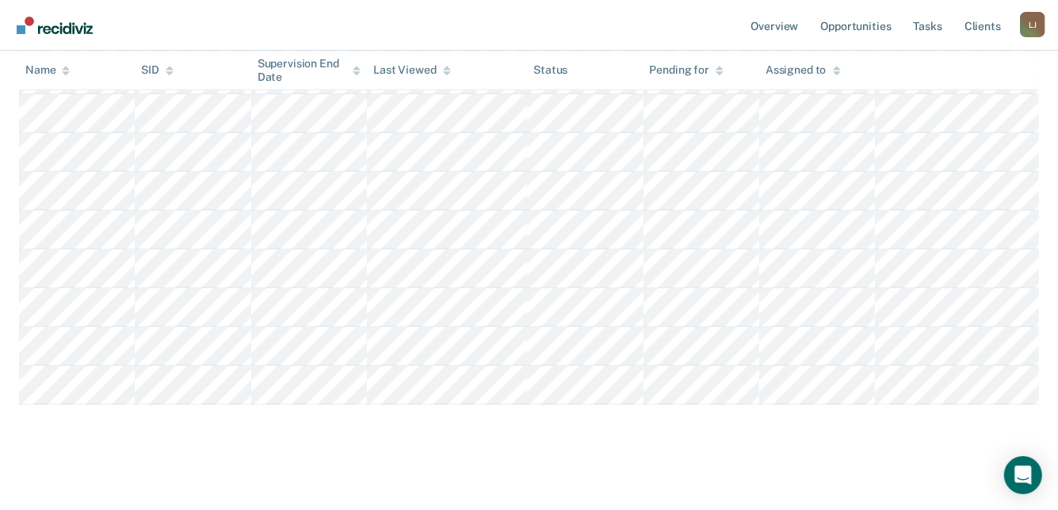
scroll to position [457, 0]
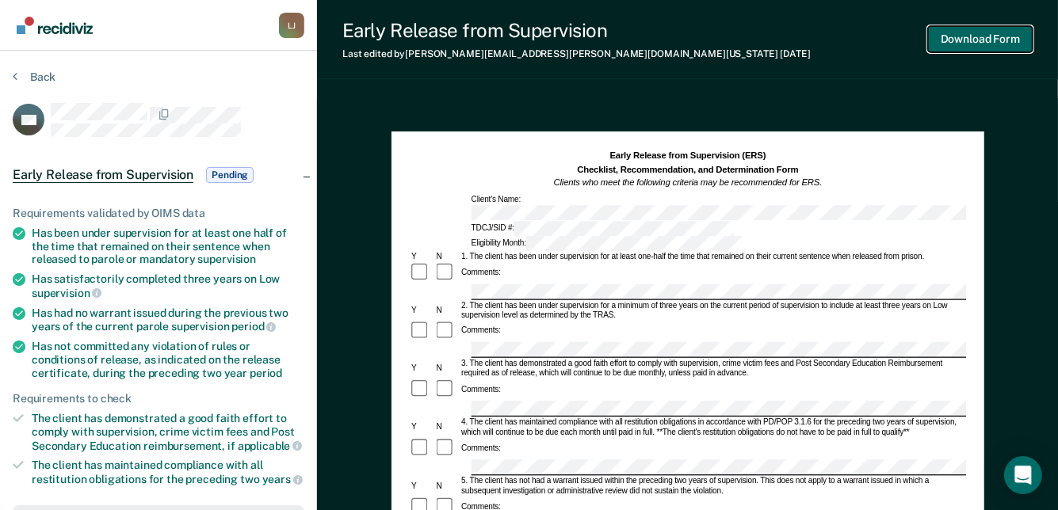
click at [972, 48] on button "Download Form" at bounding box center [980, 39] width 105 height 26
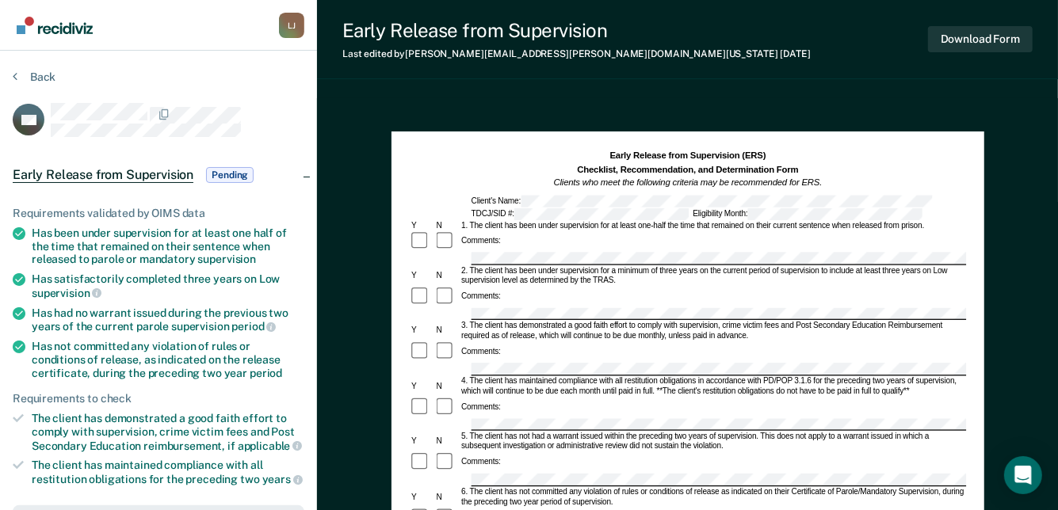
click at [32, 65] on section "Back SG Early Release from Supervision Pending Requirements validated by OIMS d…" at bounding box center [158, 481] width 317 height 861
click at [33, 76] on button "Back" at bounding box center [34, 77] width 43 height 14
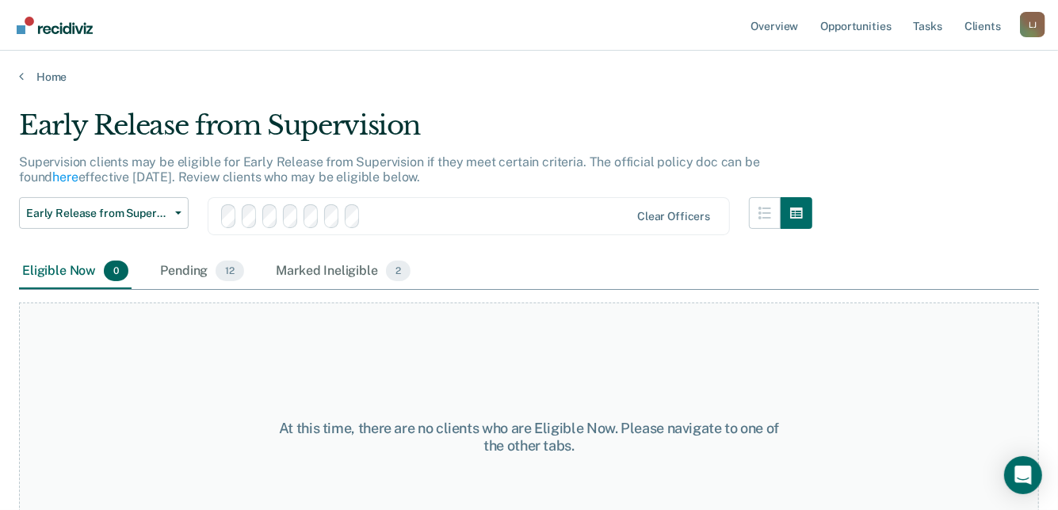
scroll to position [120, 0]
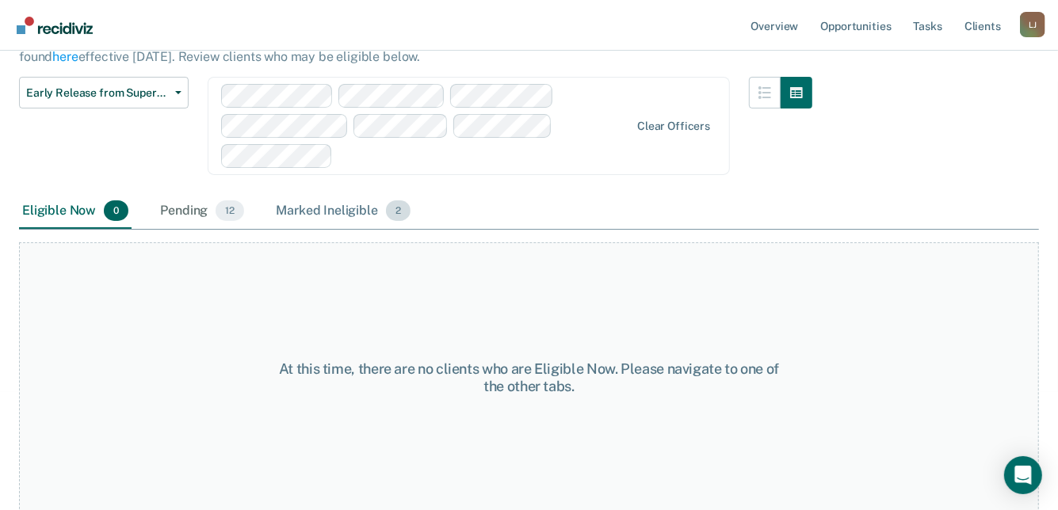
click at [319, 210] on div "Marked Ineligible 2" at bounding box center [343, 211] width 141 height 35
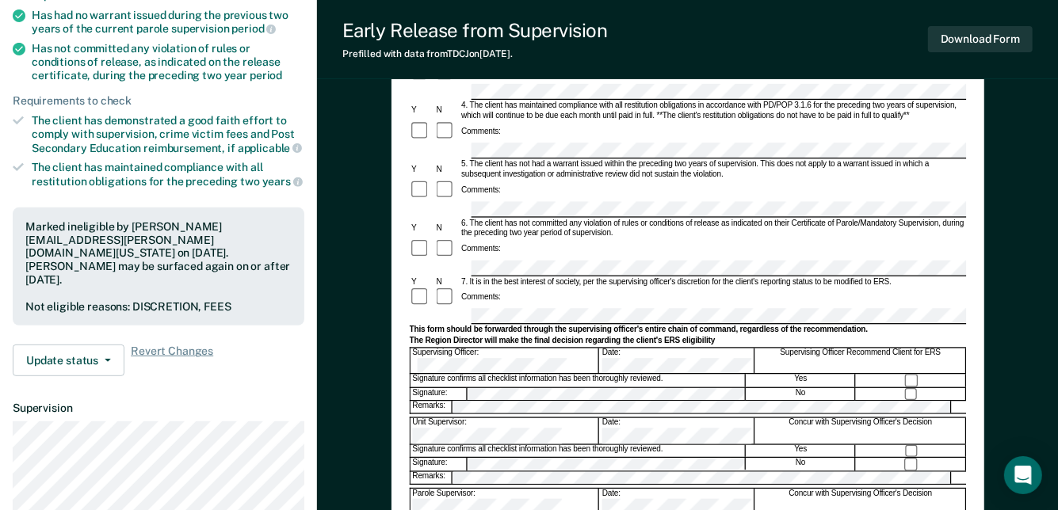
scroll to position [396, 0]
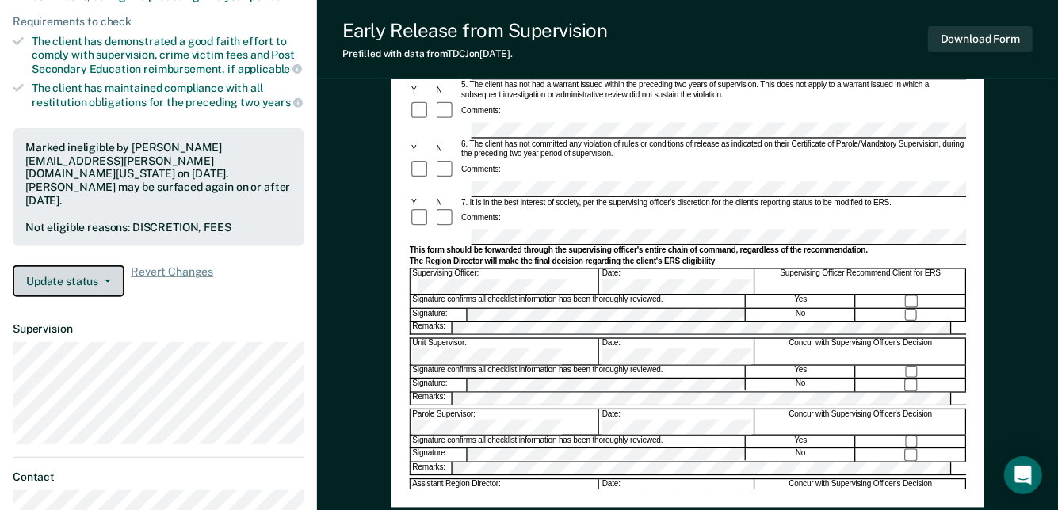
click at [106, 265] on button "Update status" at bounding box center [69, 281] width 112 height 32
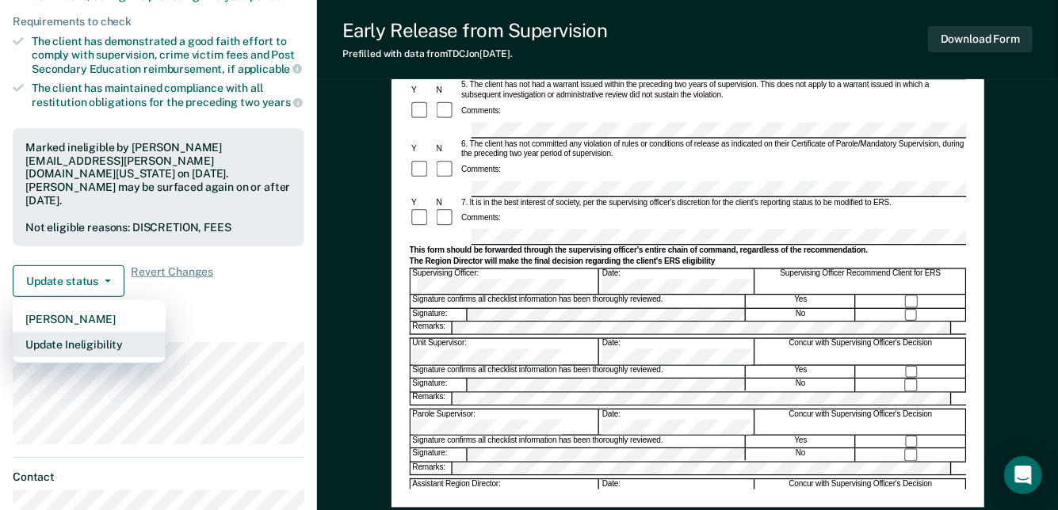
click at [106, 332] on button "Update Ineligibility" at bounding box center [89, 344] width 153 height 25
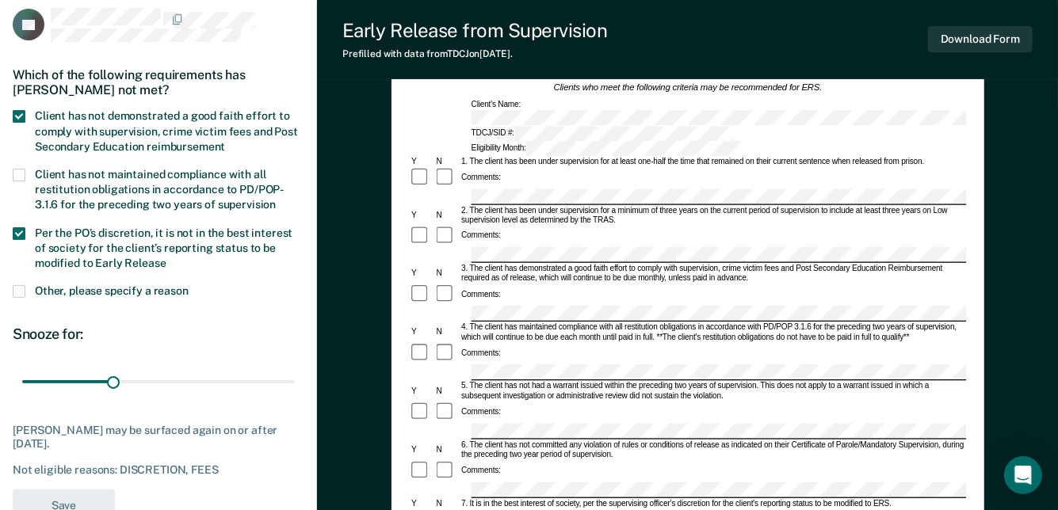
scroll to position [0, 0]
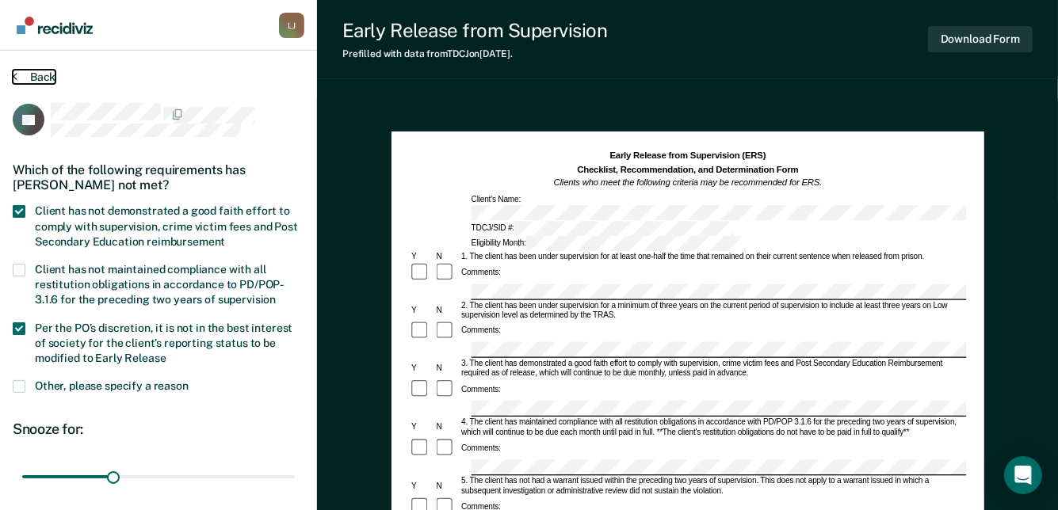
click at [17, 74] on icon at bounding box center [15, 76] width 5 height 13
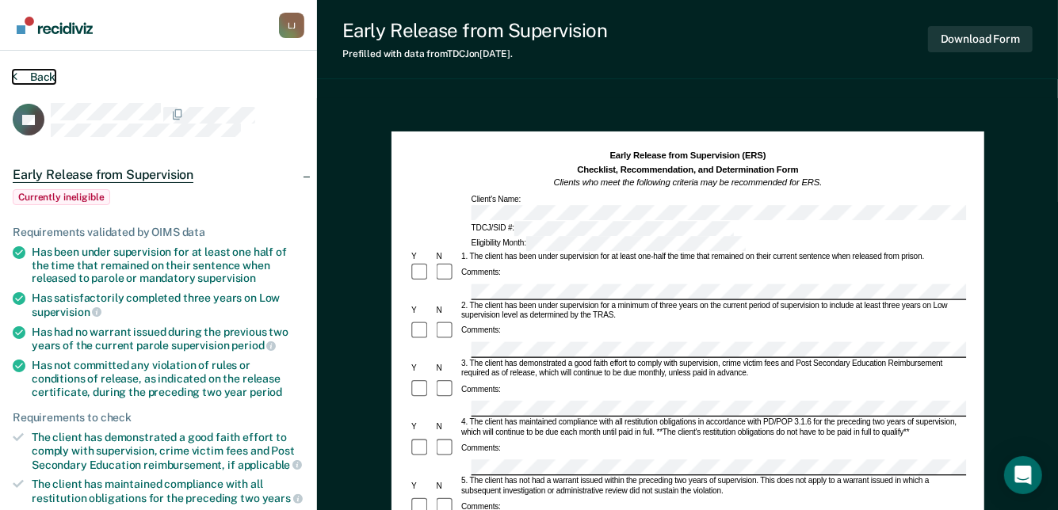
click at [17, 74] on icon at bounding box center [15, 76] width 5 height 13
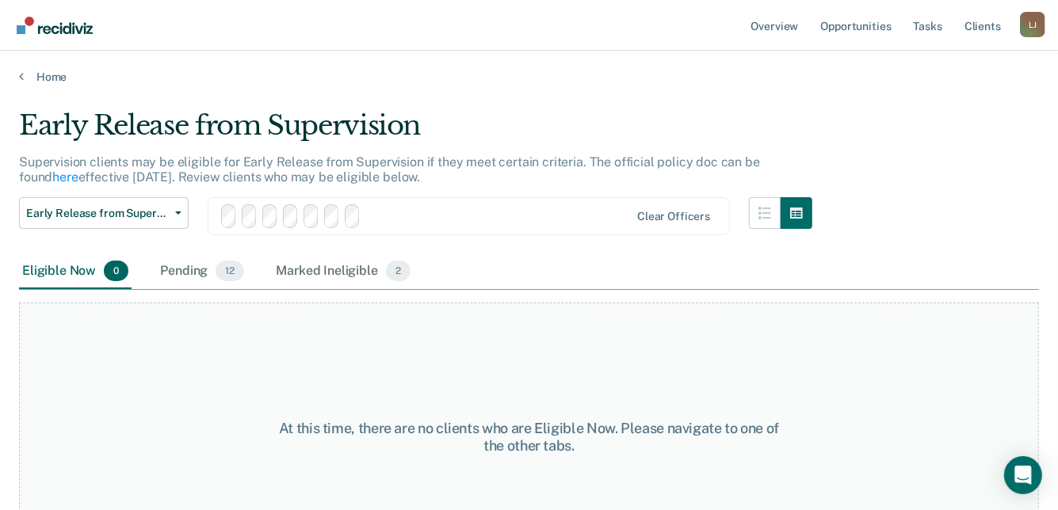
scroll to position [69, 0]
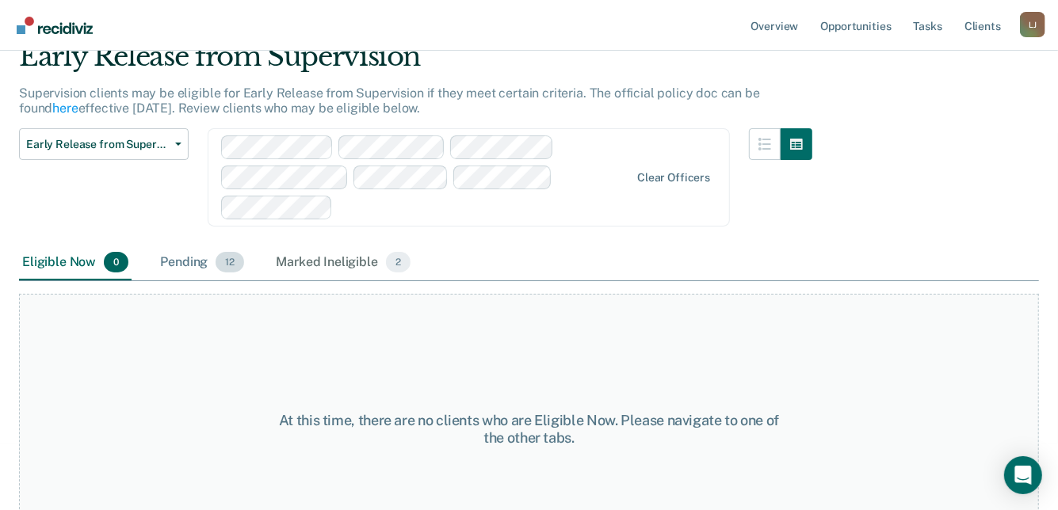
click at [172, 268] on div "Pending 12" at bounding box center [202, 263] width 90 height 35
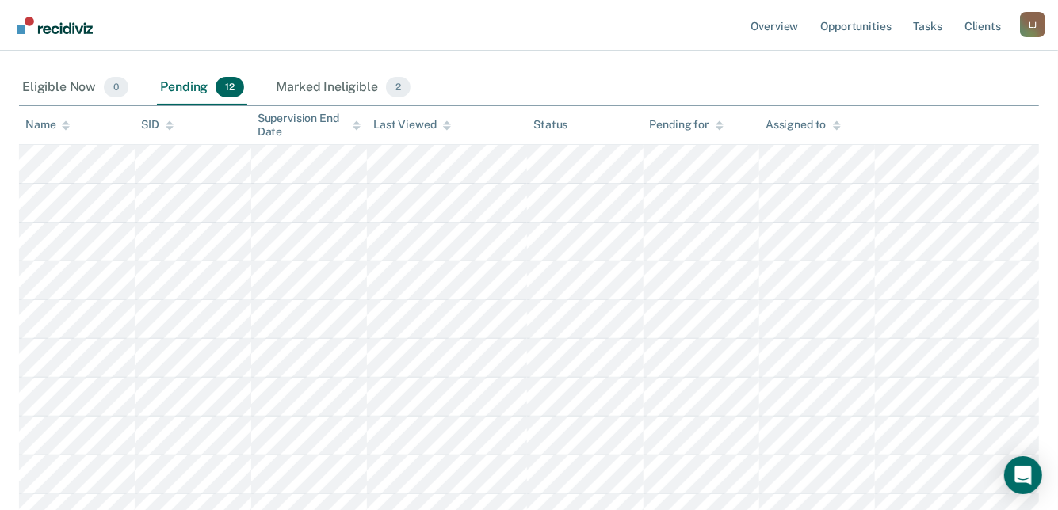
scroll to position [0, 0]
